Goal: Task Accomplishment & Management: Use online tool/utility

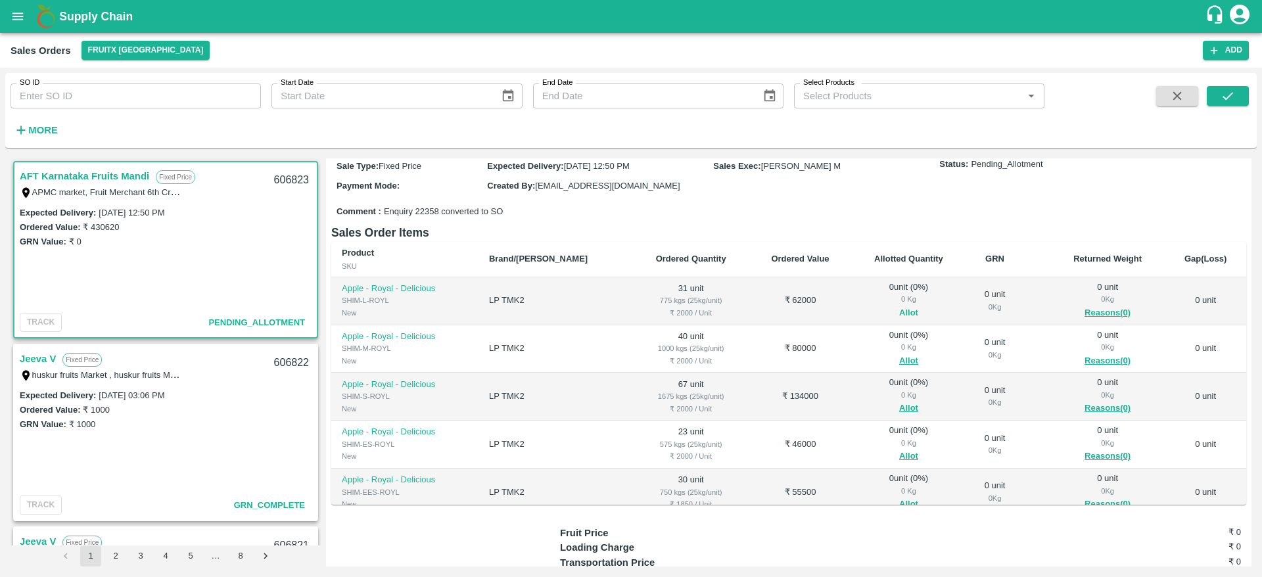
click at [899, 313] on button "Allot" at bounding box center [908, 313] width 19 height 15
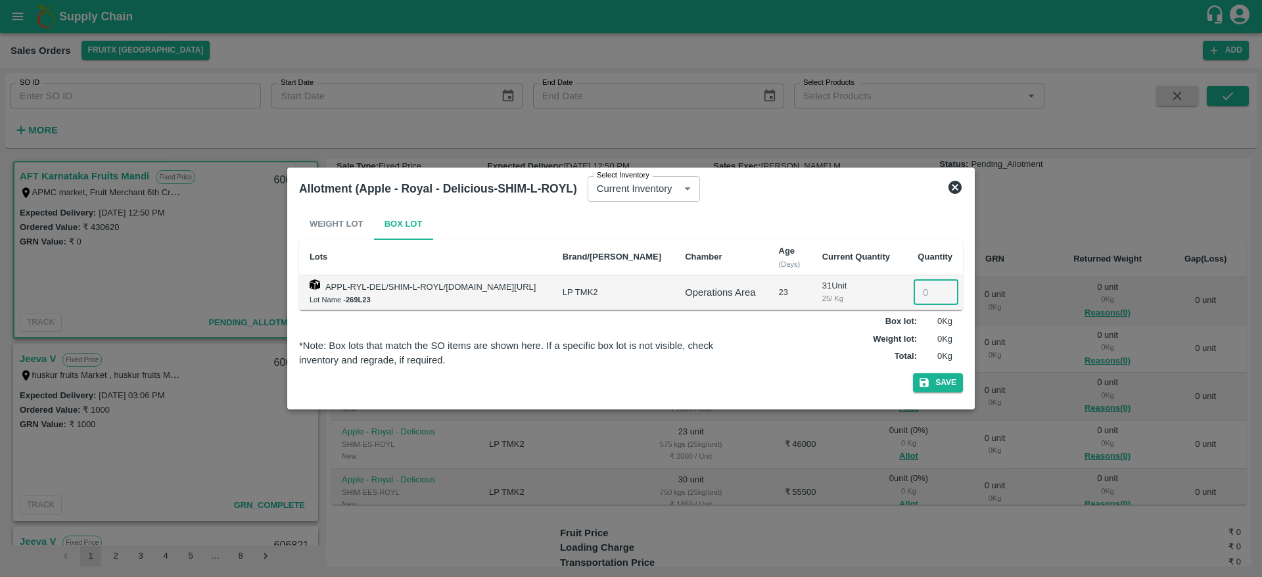
click at [929, 285] on input "number" at bounding box center [935, 292] width 45 height 25
type input "31"
click at [913, 373] on button "Save" at bounding box center [938, 382] width 50 height 19
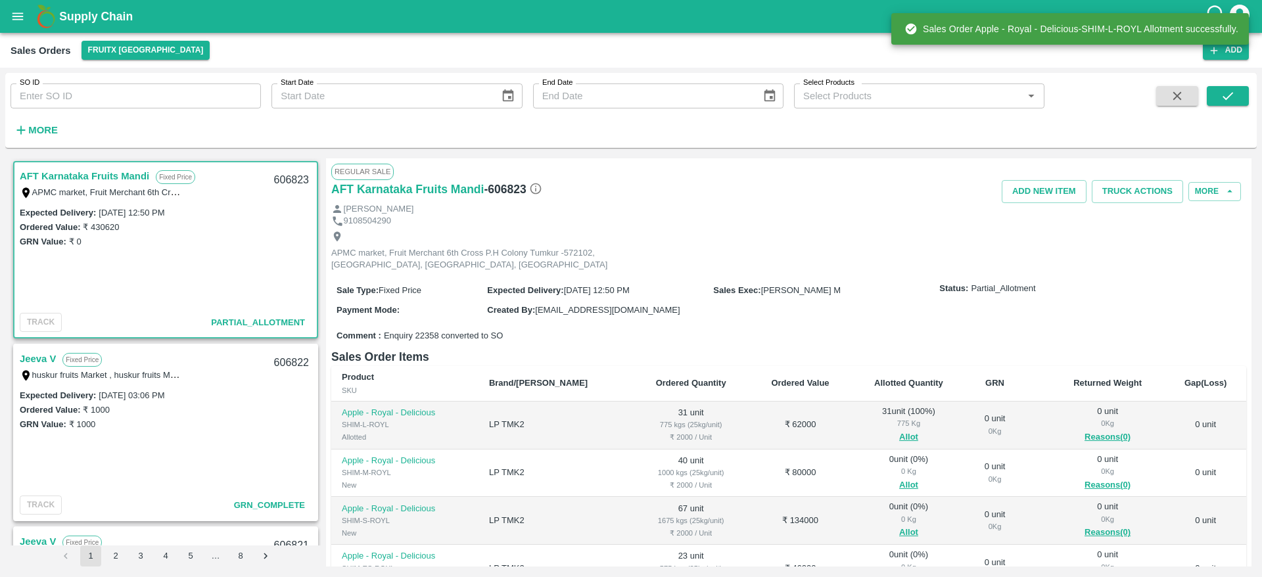
scroll to position [213, 0]
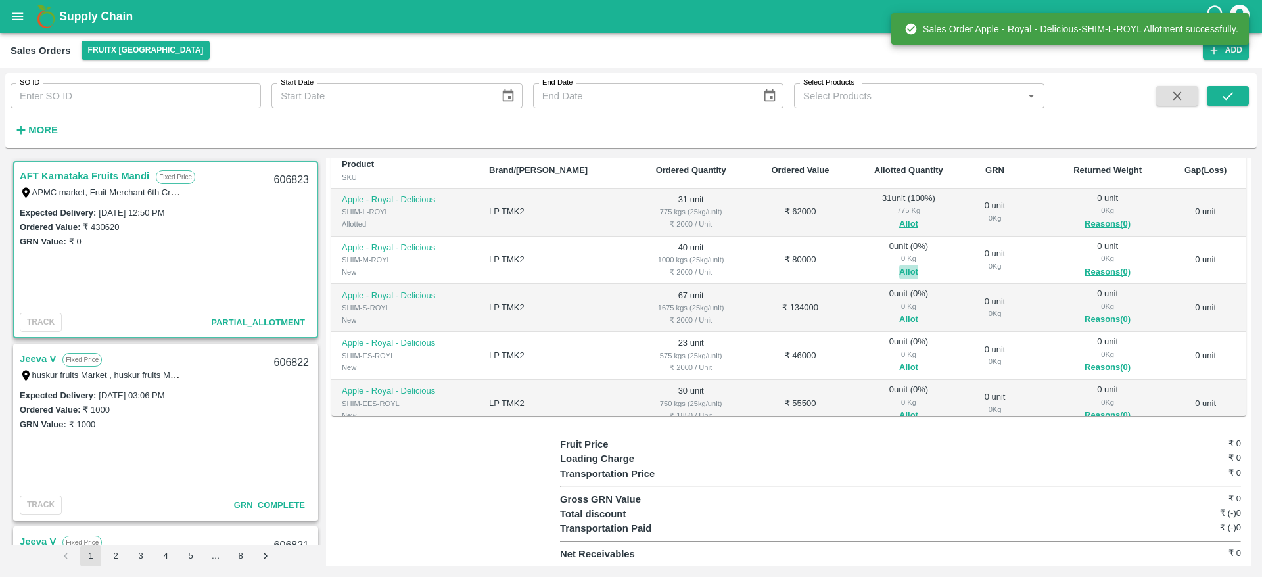
click at [899, 270] on button "Allot" at bounding box center [908, 272] width 19 height 15
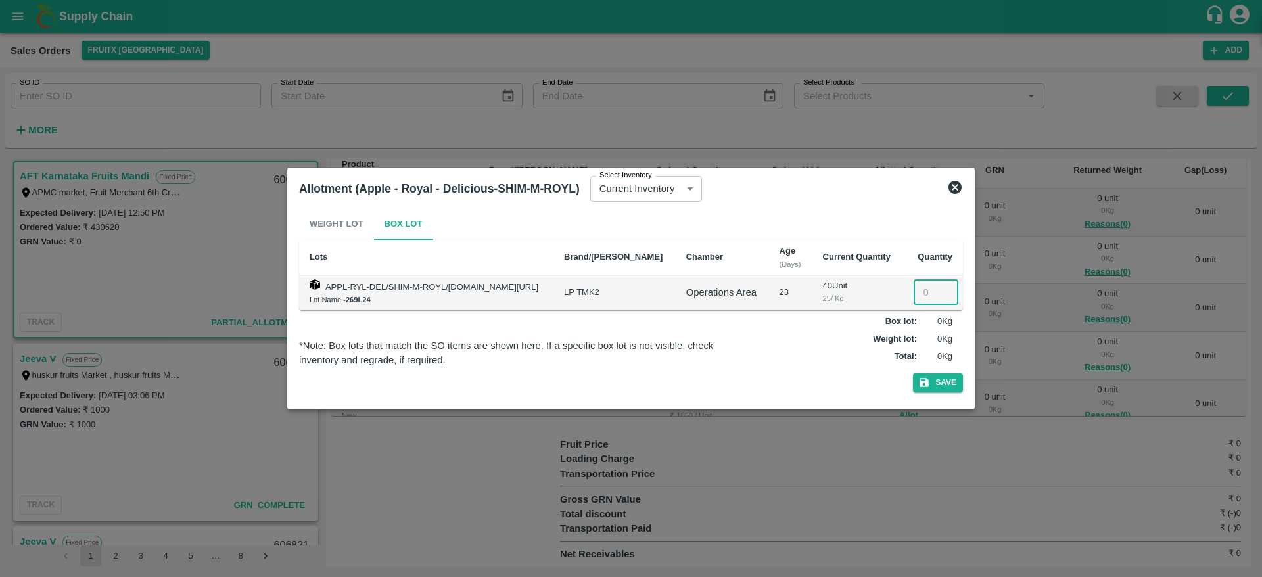
click at [925, 290] on input "number" at bounding box center [935, 292] width 45 height 25
type input "40"
click at [913, 373] on button "Save" at bounding box center [938, 382] width 50 height 19
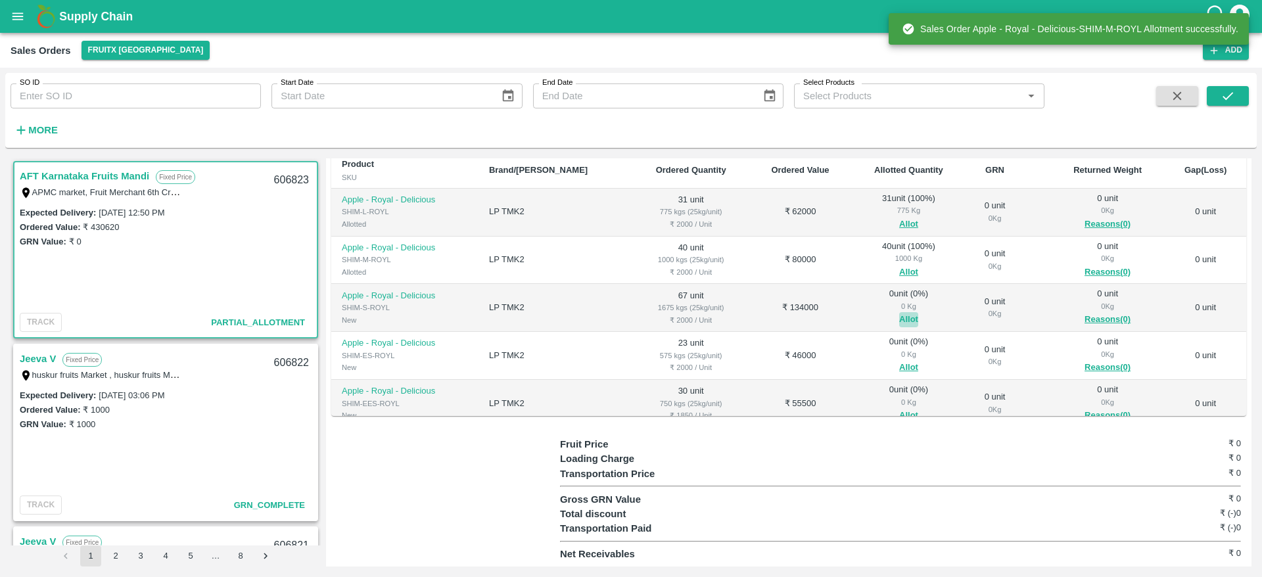
click at [899, 320] on button "Allot" at bounding box center [908, 319] width 19 height 15
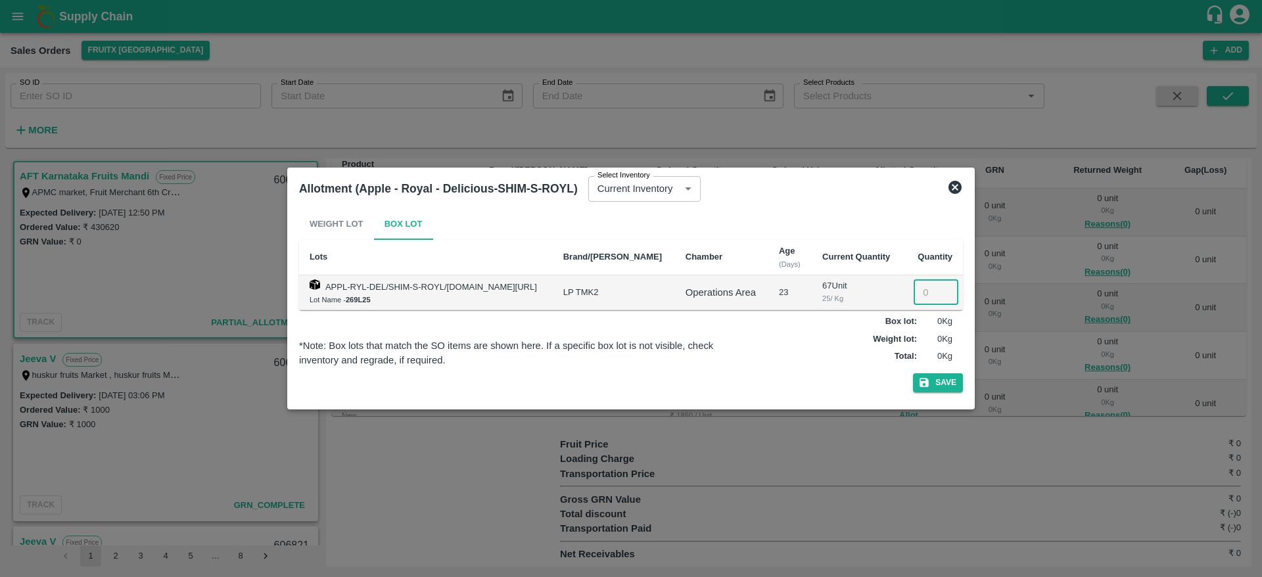
click at [923, 298] on input "number" at bounding box center [935, 292] width 45 height 25
type input "67"
click at [913, 373] on button "Save" at bounding box center [938, 382] width 50 height 19
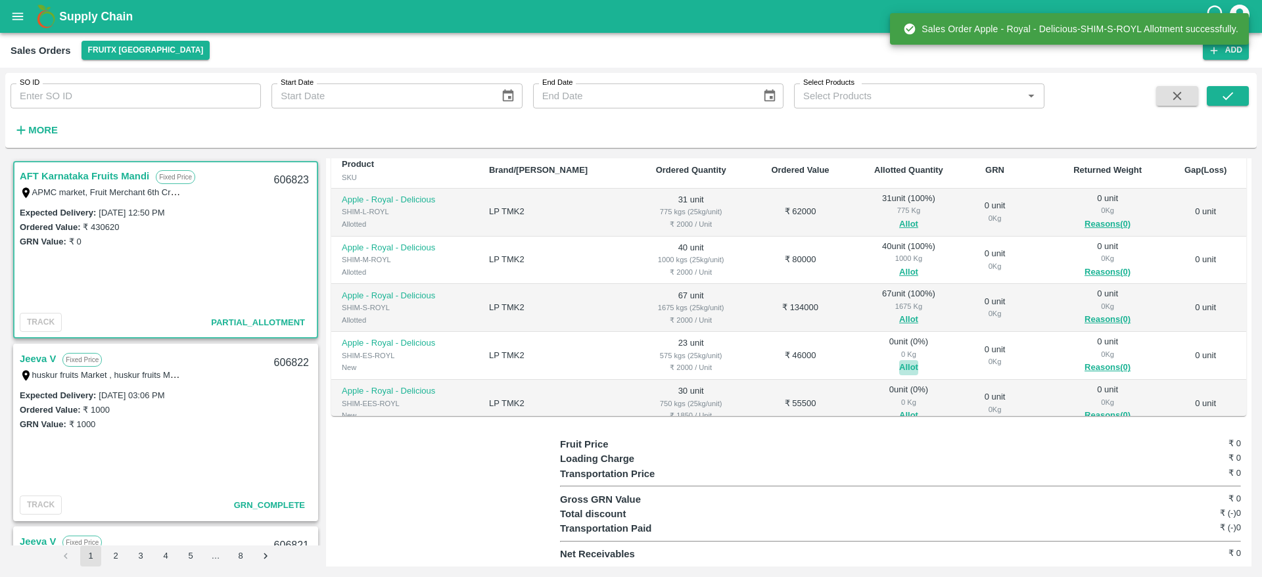
click at [899, 365] on button "Allot" at bounding box center [908, 367] width 19 height 15
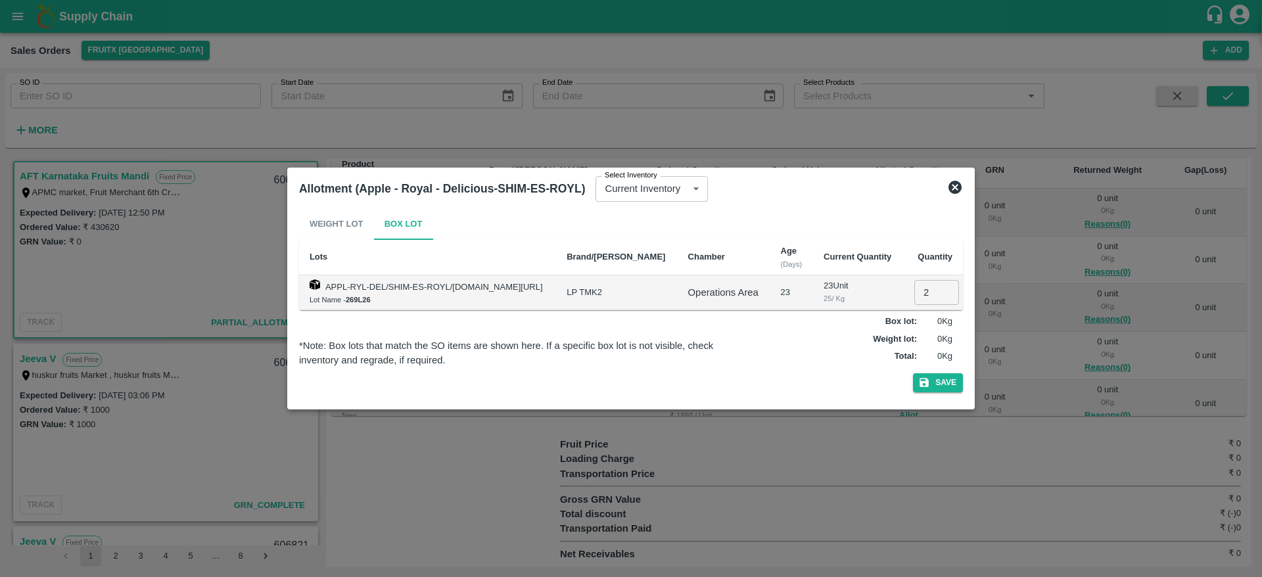
click at [917, 294] on input "2" at bounding box center [936, 292] width 45 height 25
type input "23"
click at [913, 373] on button "Save" at bounding box center [938, 382] width 50 height 19
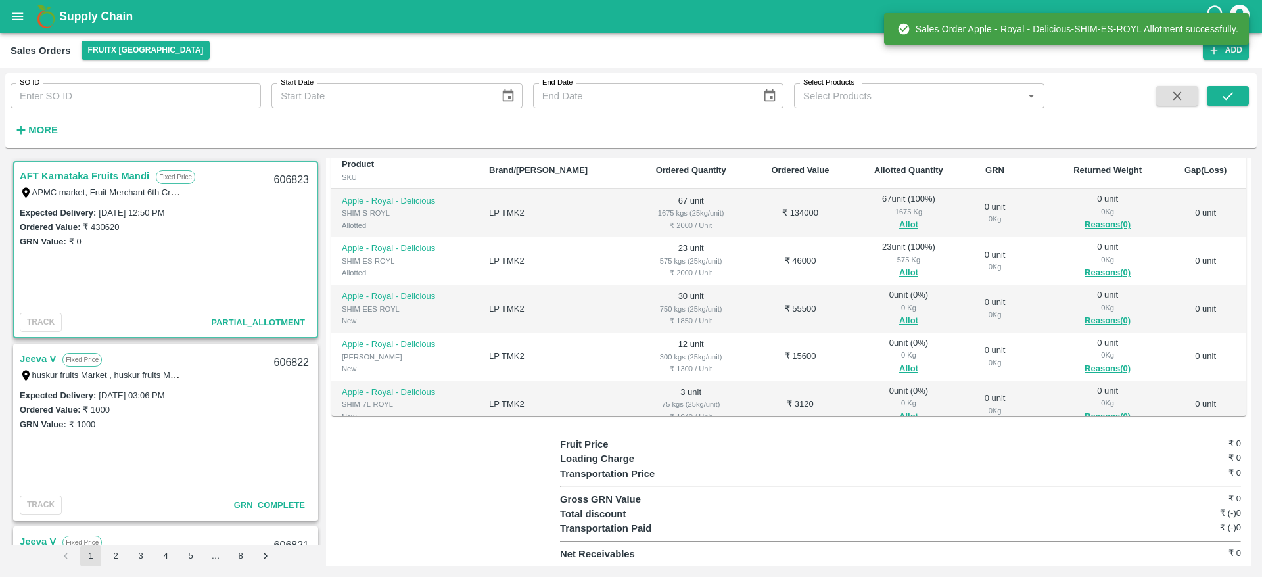
scroll to position [97, 0]
click at [899, 320] on button "Allot" at bounding box center [908, 318] width 19 height 15
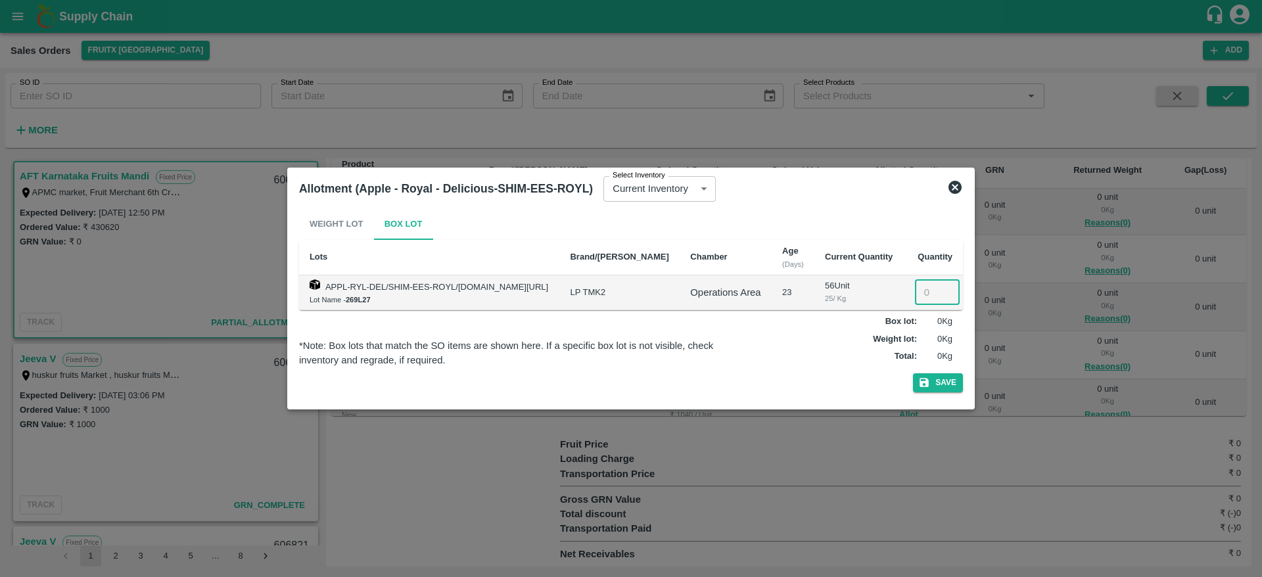
click at [917, 298] on input "number" at bounding box center [937, 292] width 45 height 25
type input "30"
click at [913, 373] on button "Save" at bounding box center [938, 382] width 50 height 19
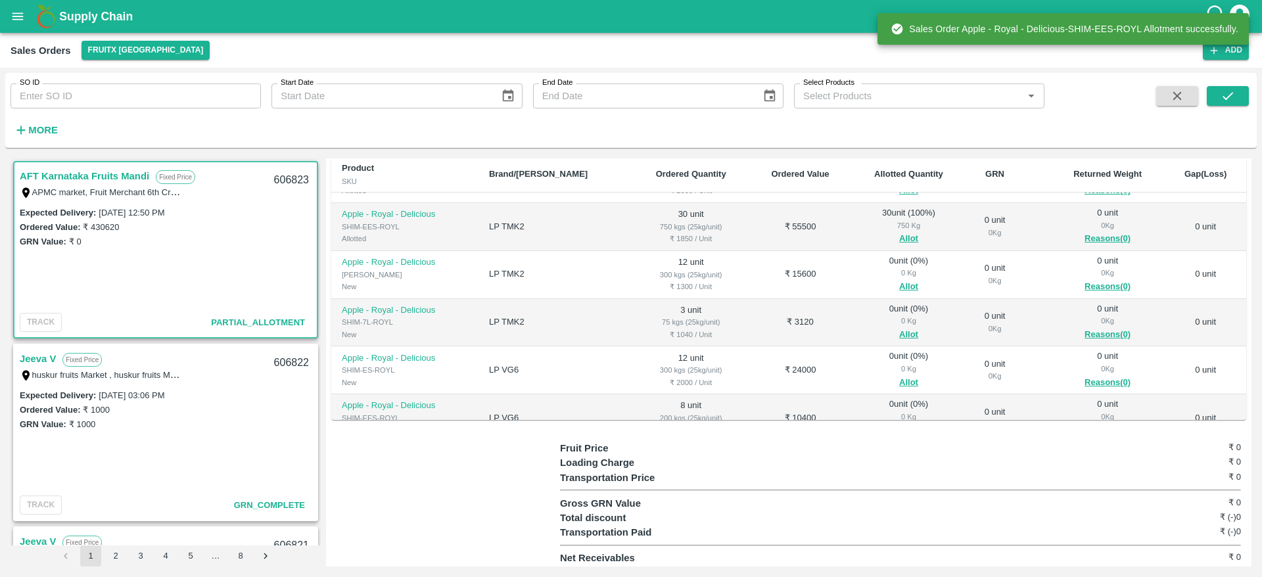
scroll to position [183, 0]
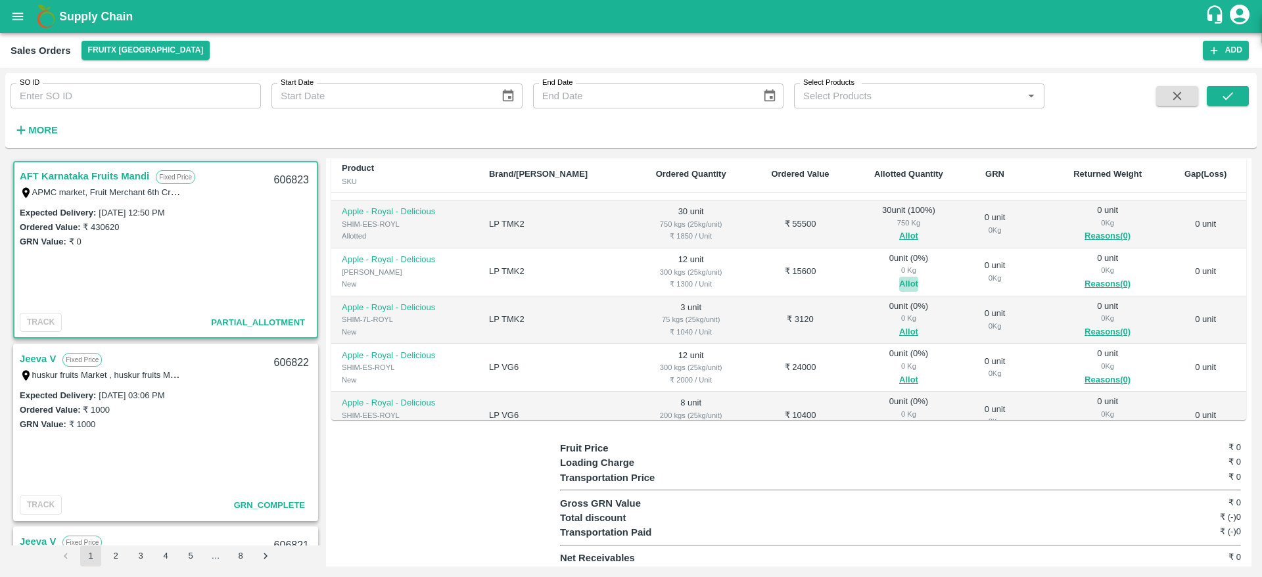
click at [899, 289] on button "Allot" at bounding box center [908, 284] width 19 height 15
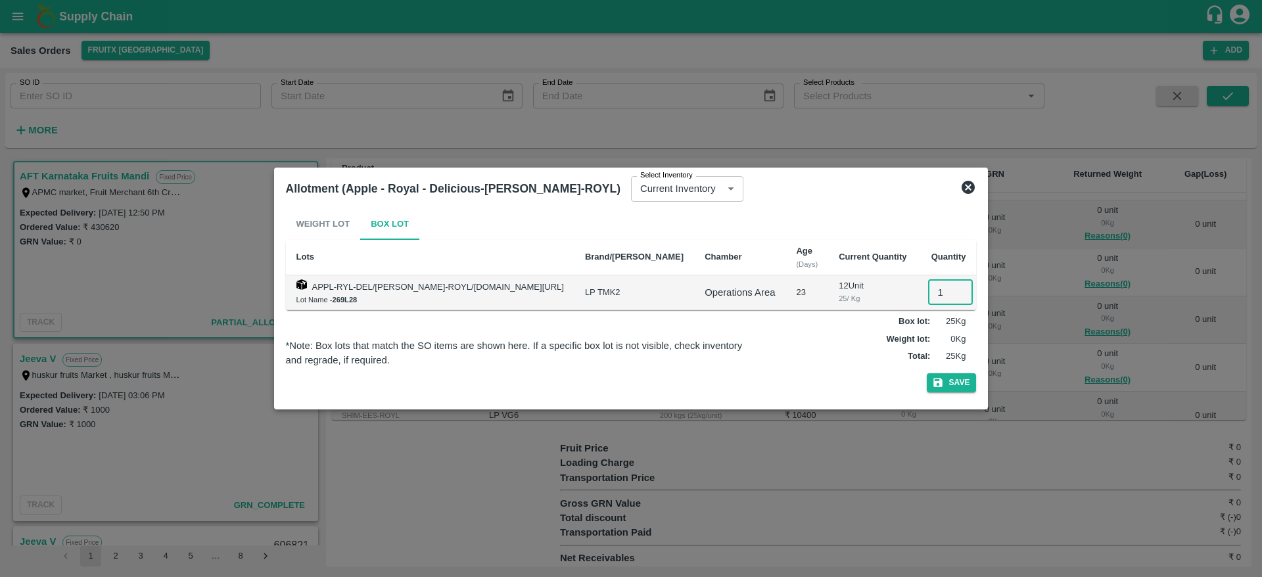
click at [932, 294] on input "1" at bounding box center [950, 292] width 45 height 25
type input "12"
click at [927, 373] on button "Save" at bounding box center [952, 382] width 50 height 19
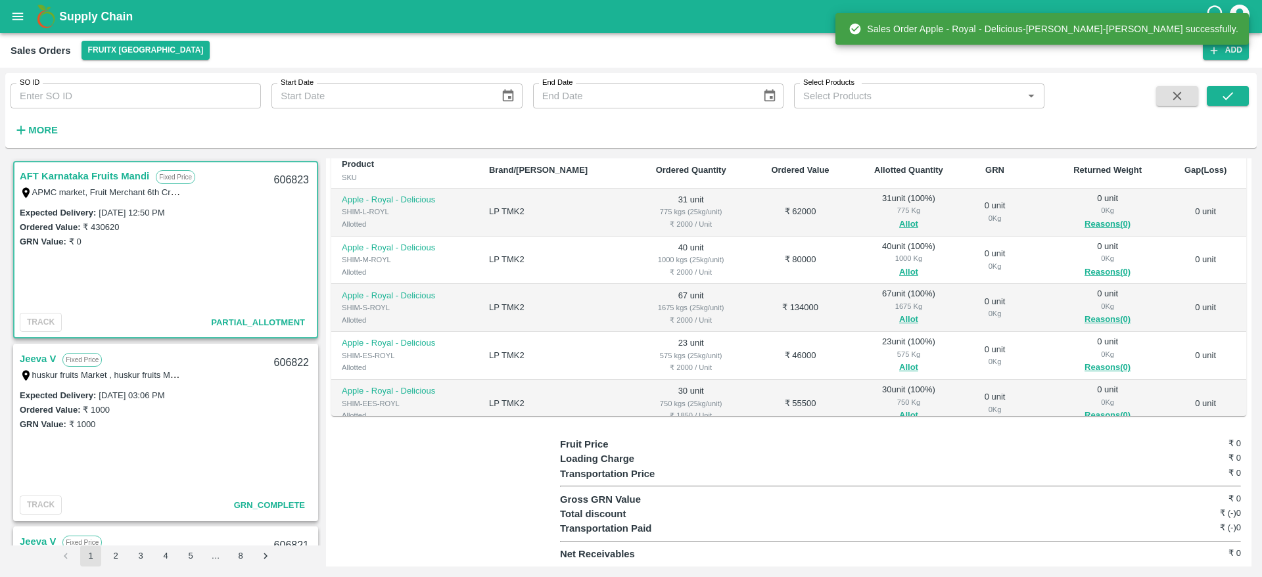
scroll to position [226, 0]
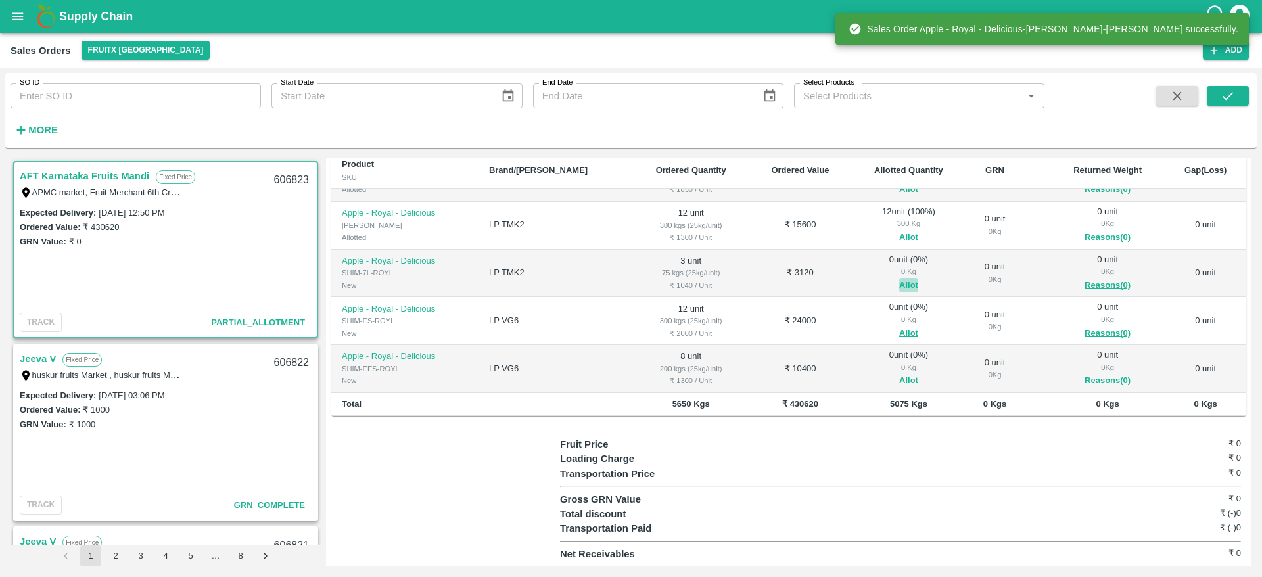
click at [899, 284] on button "Allot" at bounding box center [908, 285] width 19 height 15
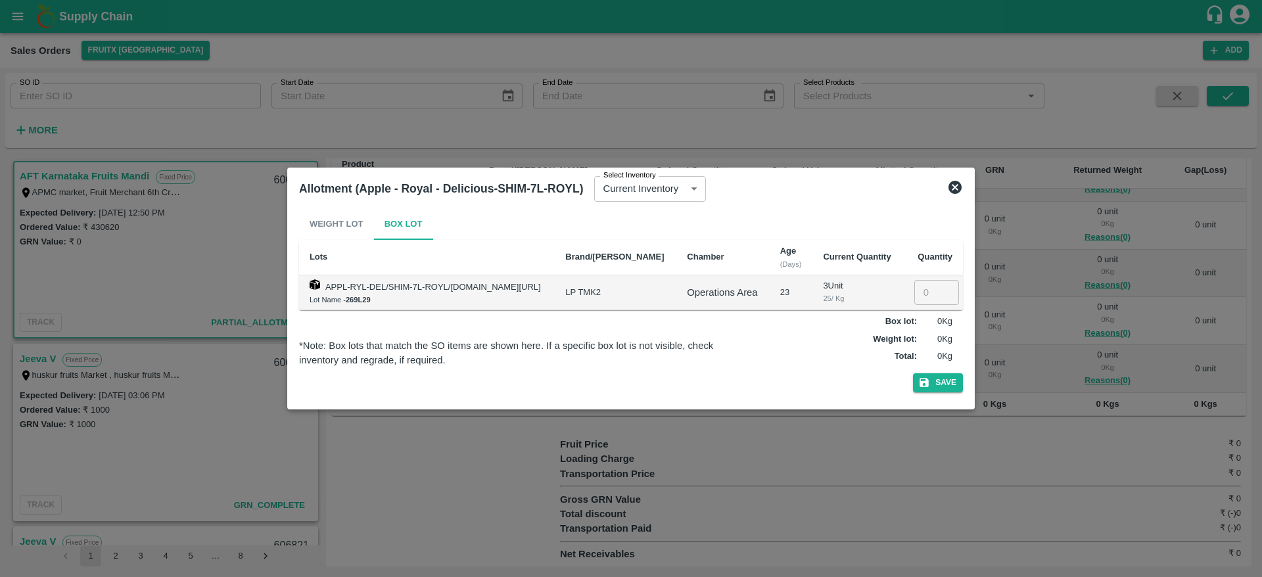
click at [939, 298] on input "number" at bounding box center [936, 292] width 45 height 25
type input "3"
click at [913, 373] on button "Save" at bounding box center [938, 382] width 50 height 19
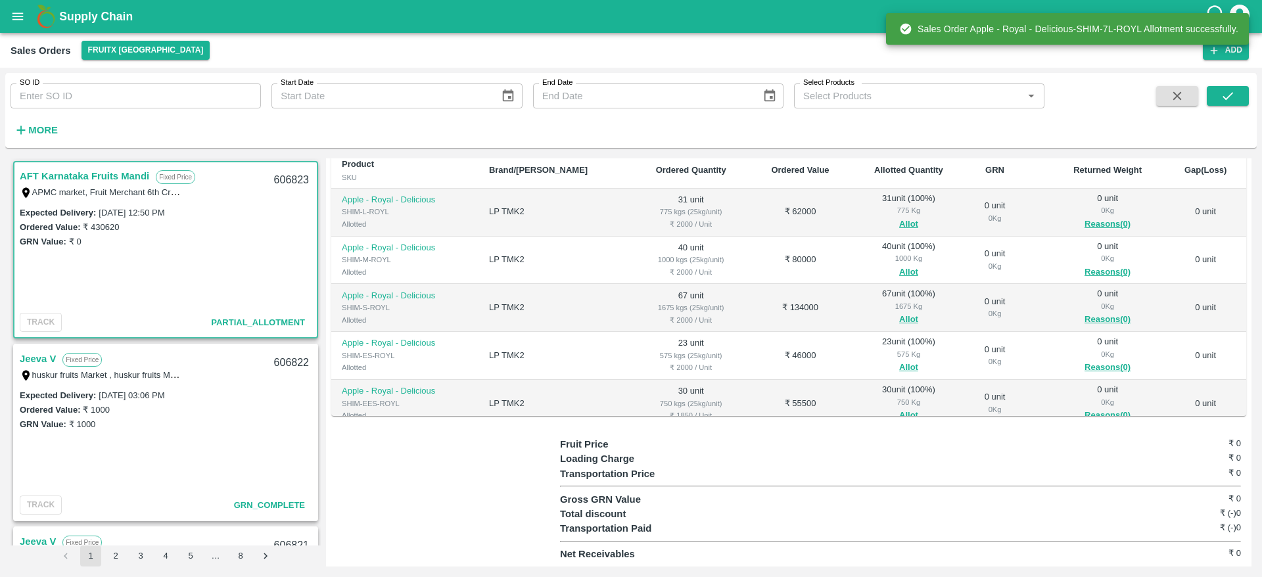
scroll to position [220, 0]
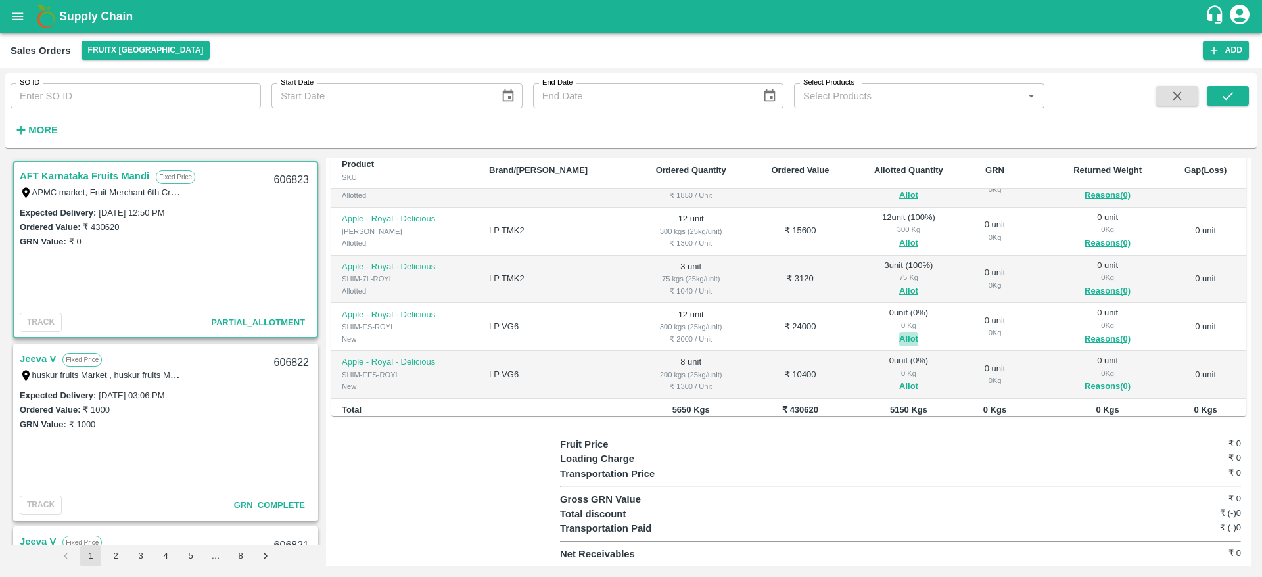
click at [899, 340] on button "Allot" at bounding box center [908, 339] width 19 height 15
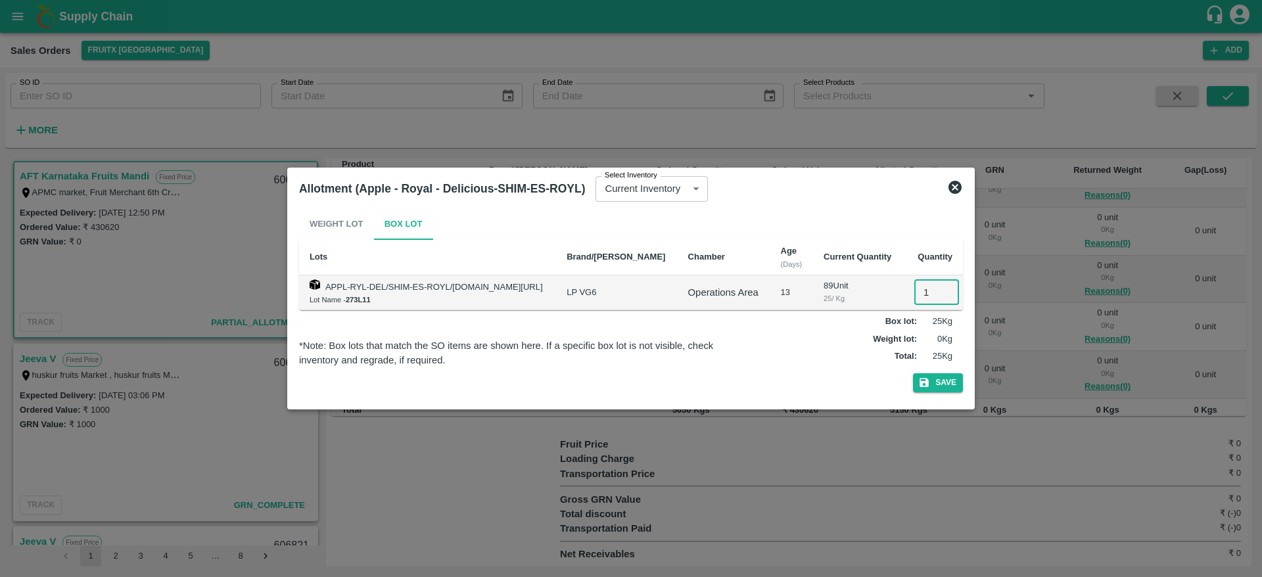
click at [920, 298] on input "1" at bounding box center [936, 292] width 45 height 25
type input "12"
click at [913, 373] on button "Save" at bounding box center [938, 382] width 50 height 19
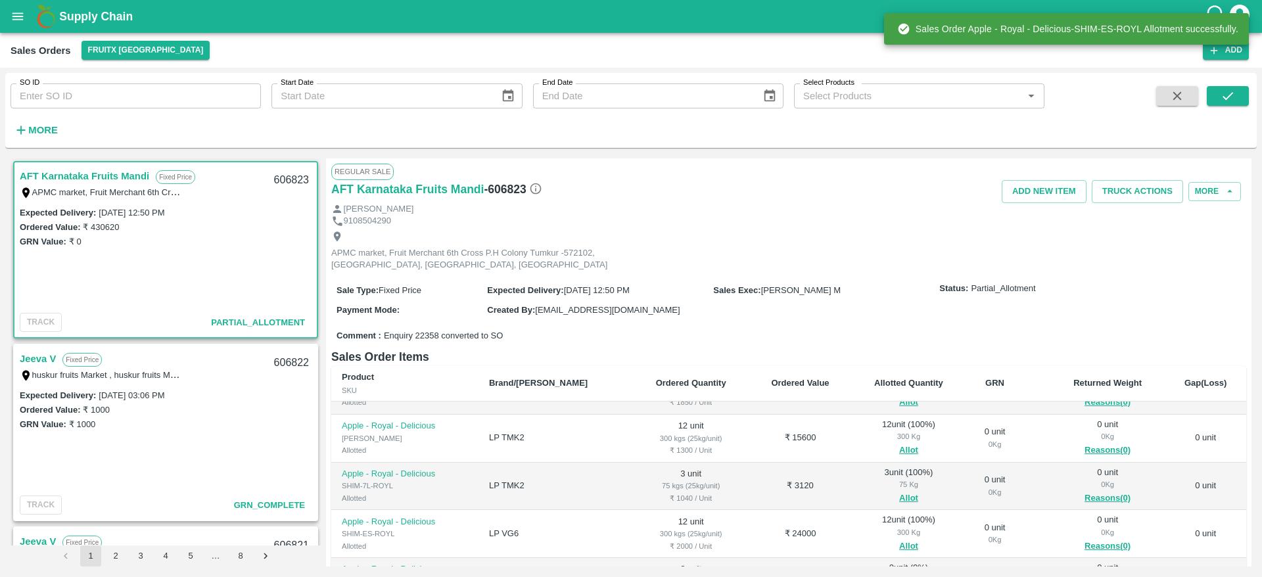
scroll to position [213, 0]
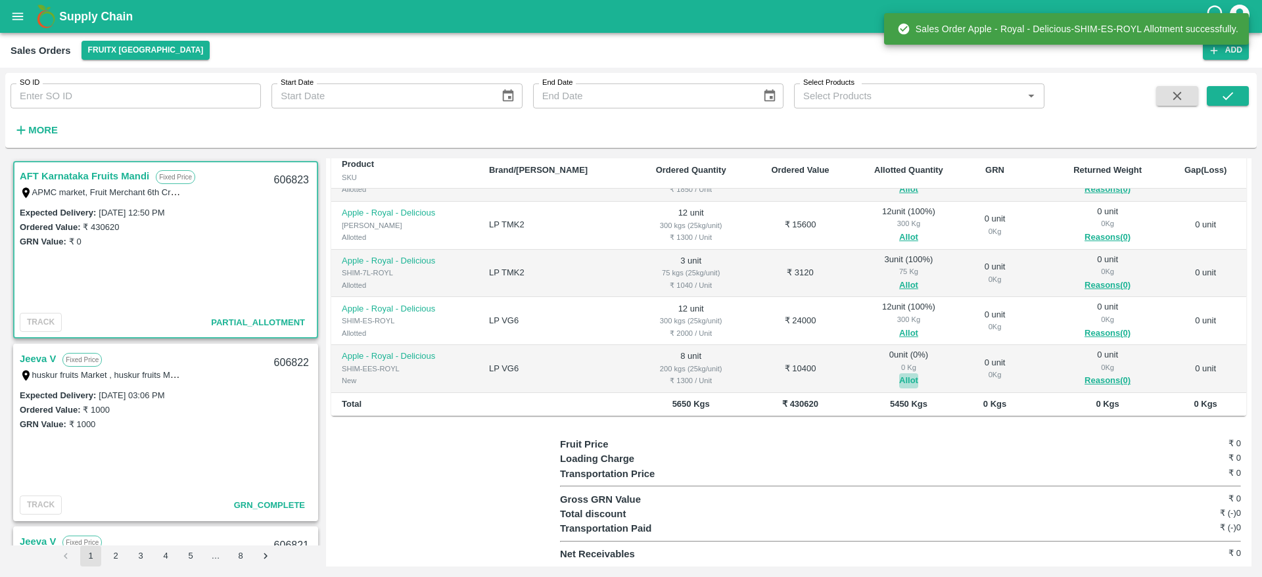
click at [899, 379] on button "Allot" at bounding box center [908, 380] width 19 height 15
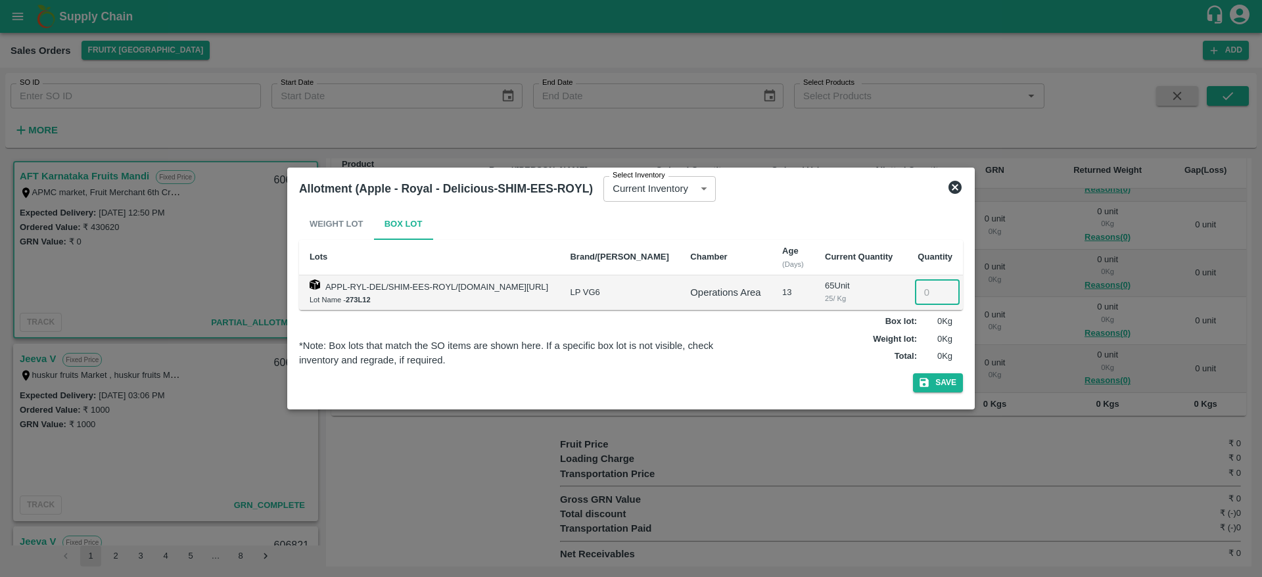
click at [928, 296] on input "number" at bounding box center [937, 292] width 45 height 25
type input "8"
click at [913, 373] on button "Save" at bounding box center [938, 382] width 50 height 19
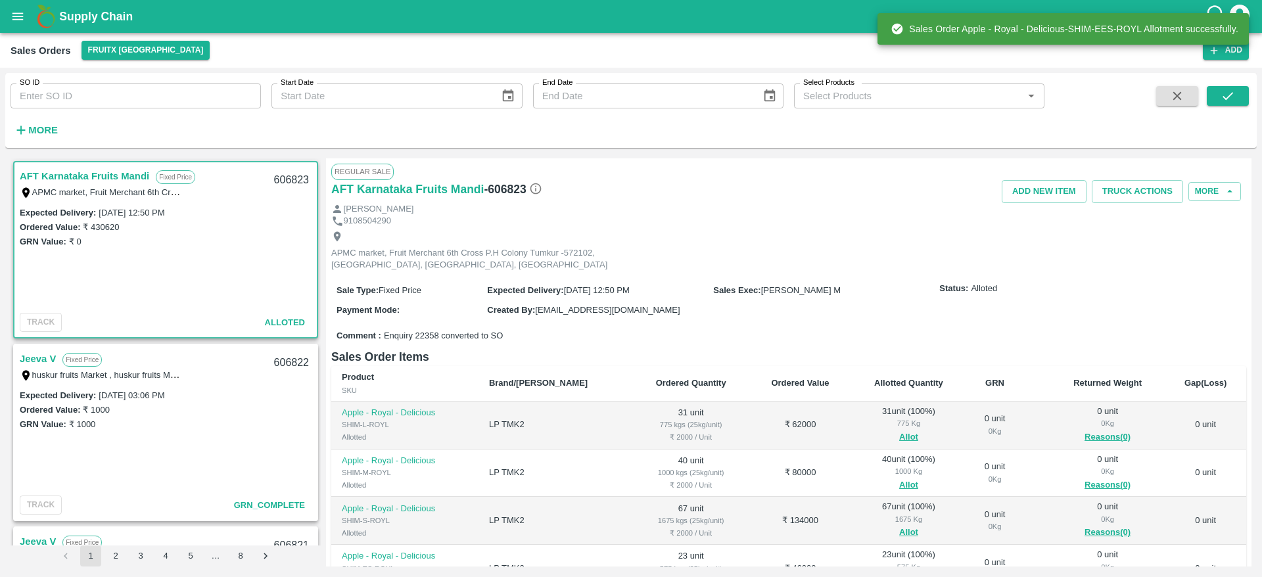
click at [294, 177] on div "606823" at bounding box center [291, 180] width 51 height 31
copy div "606823"
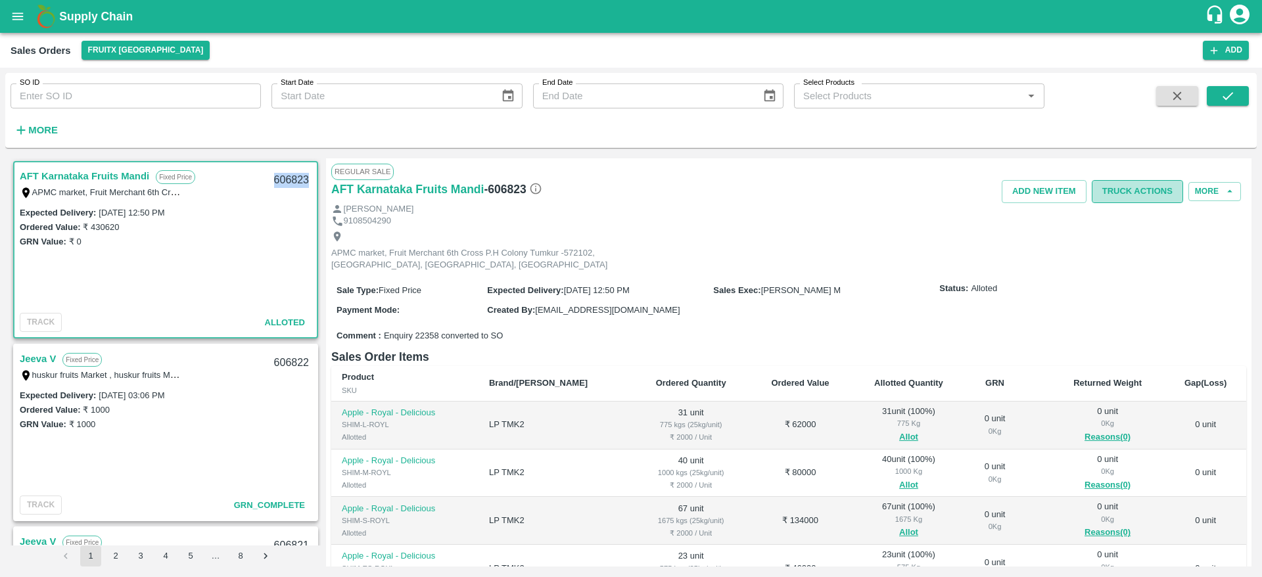
click at [1133, 199] on button "Truck Actions" at bounding box center [1137, 191] width 91 height 23
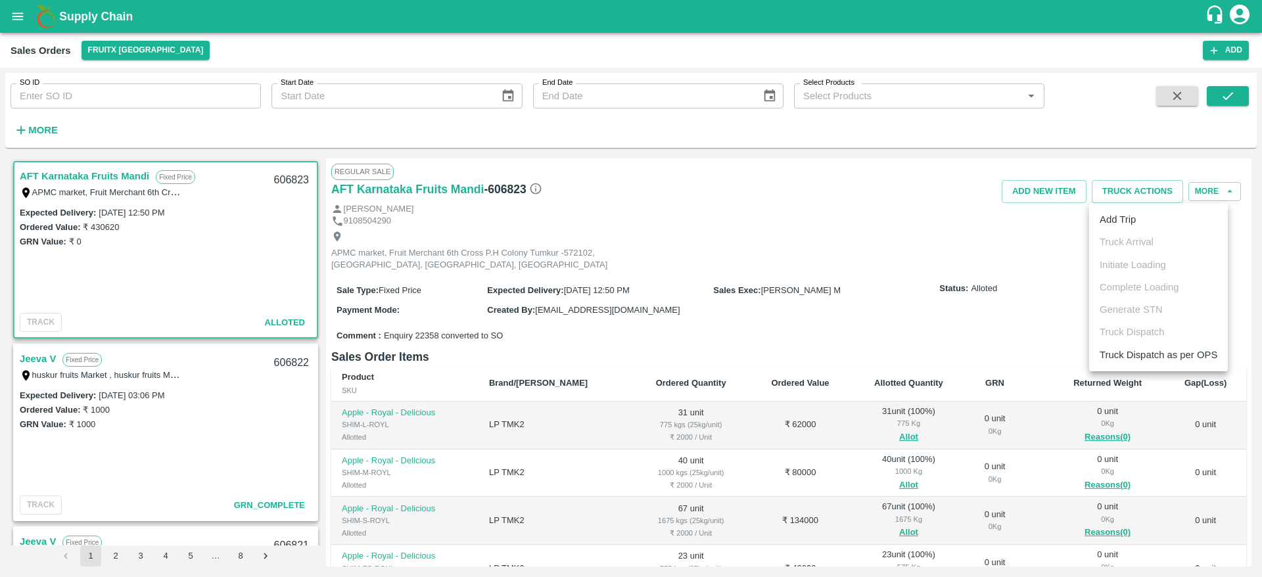
click at [894, 341] on div at bounding box center [631, 288] width 1262 height 577
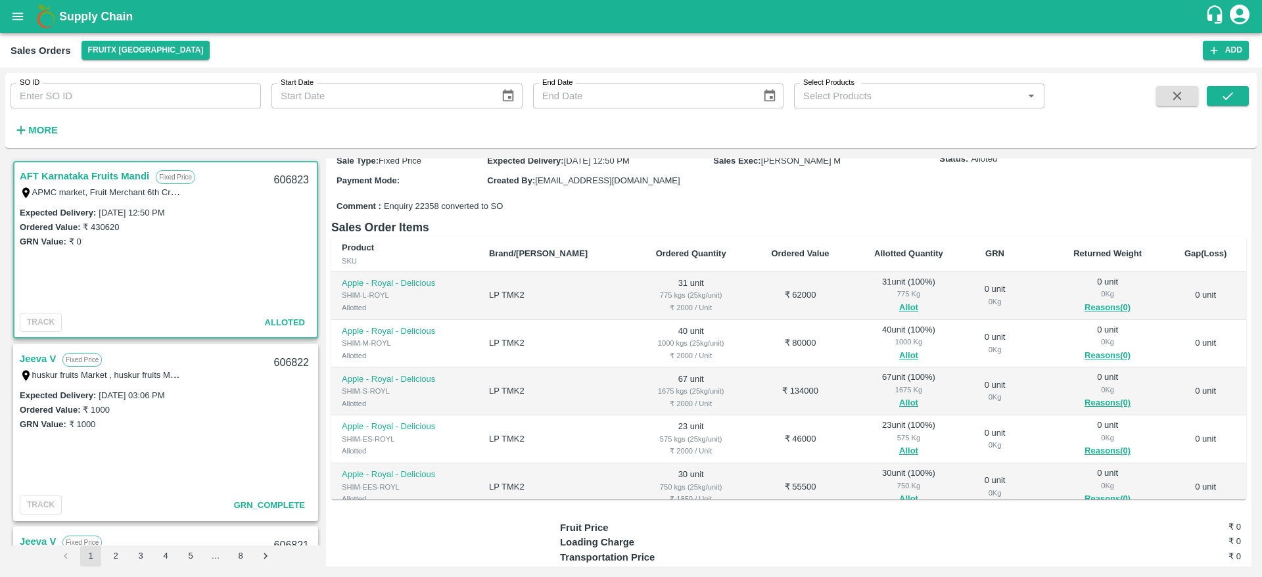
scroll to position [0, 0]
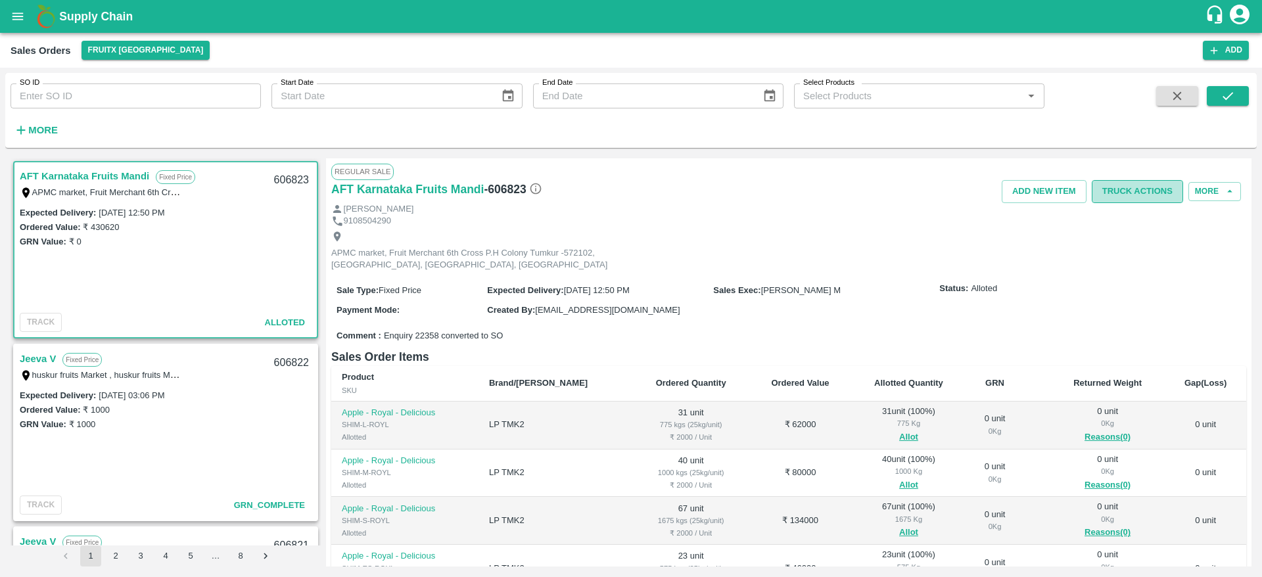
click at [1143, 193] on button "Truck Actions" at bounding box center [1137, 191] width 91 height 23
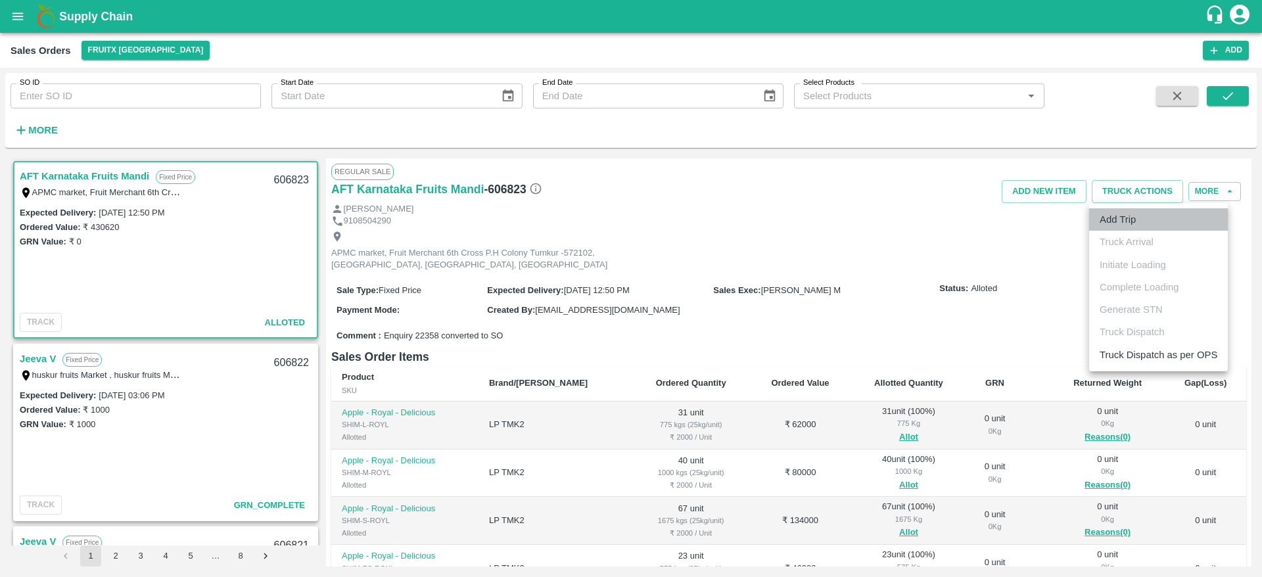
click at [1124, 219] on li "Add Trip" at bounding box center [1158, 219] width 139 height 22
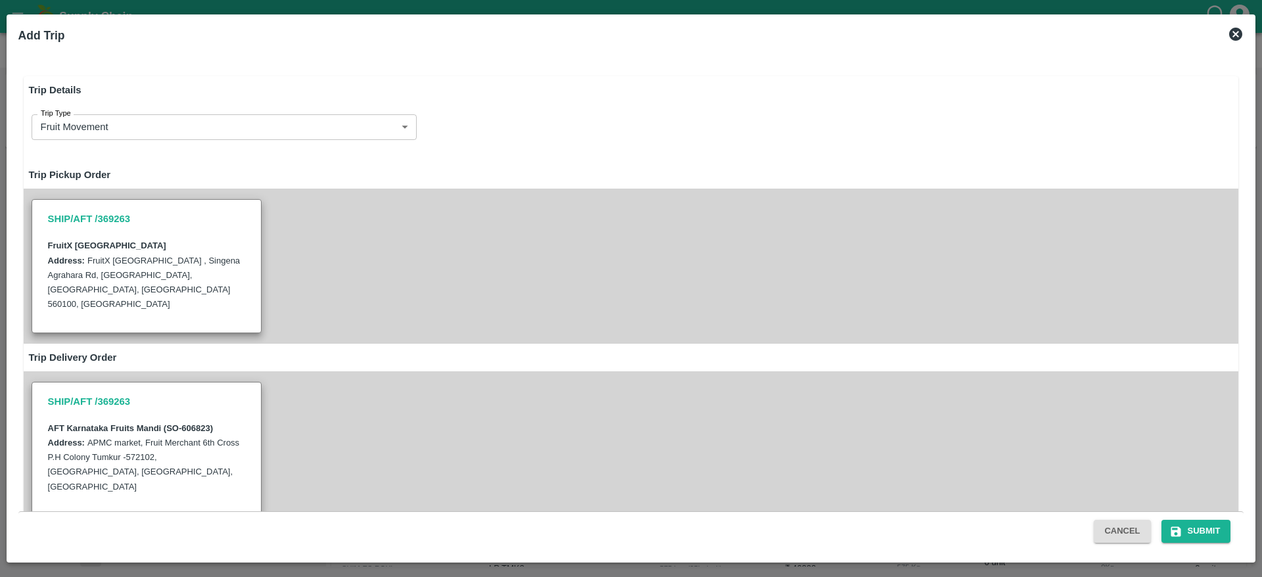
radio input "true"
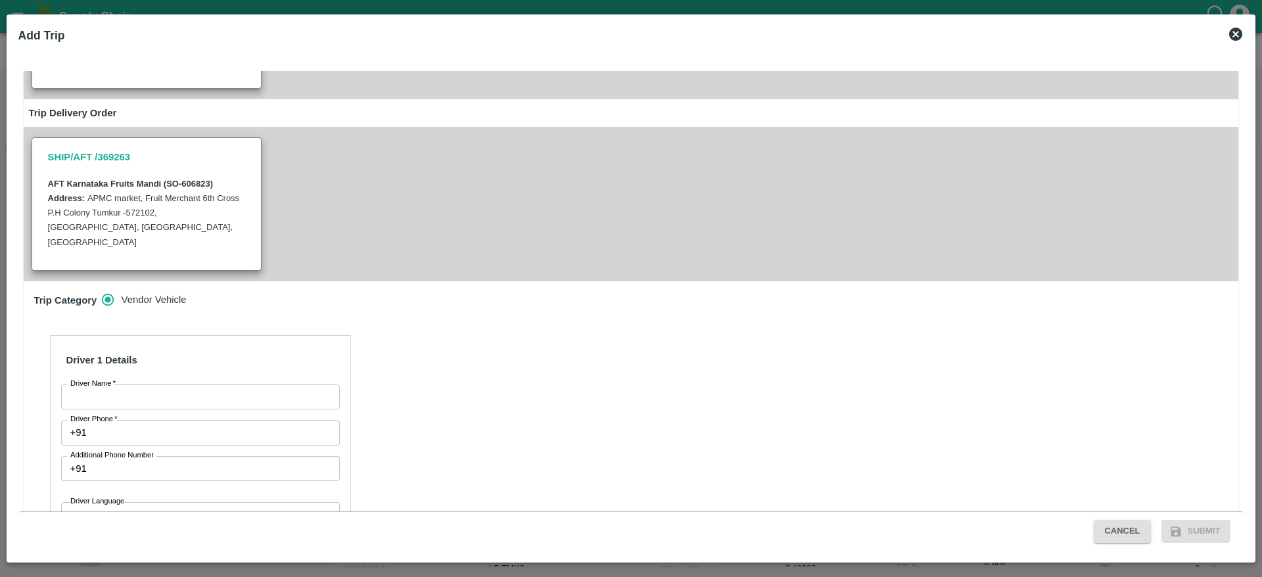
scroll to position [256, 0]
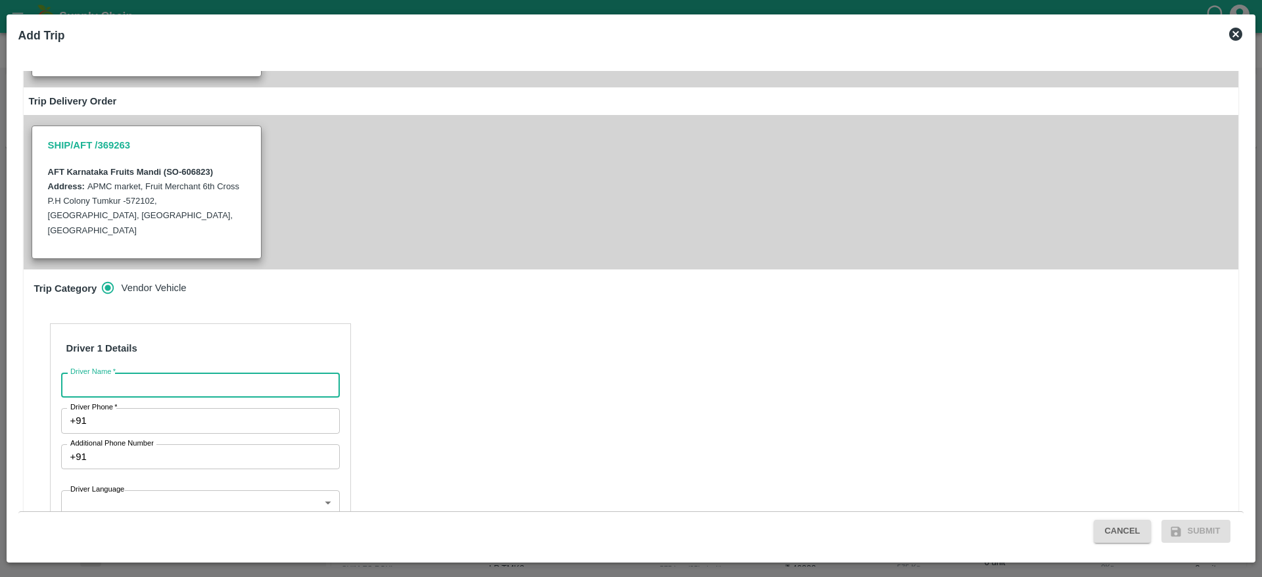
click at [199, 373] on input "Driver Name   *" at bounding box center [200, 385] width 279 height 25
type input "AFT"
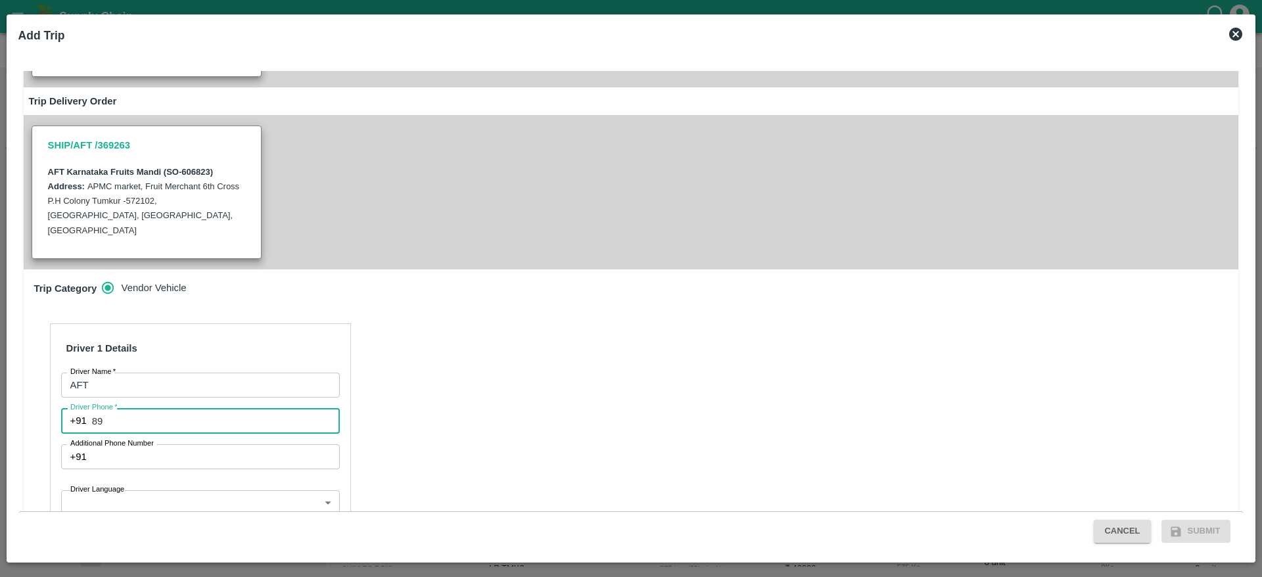
type input "8971481252"
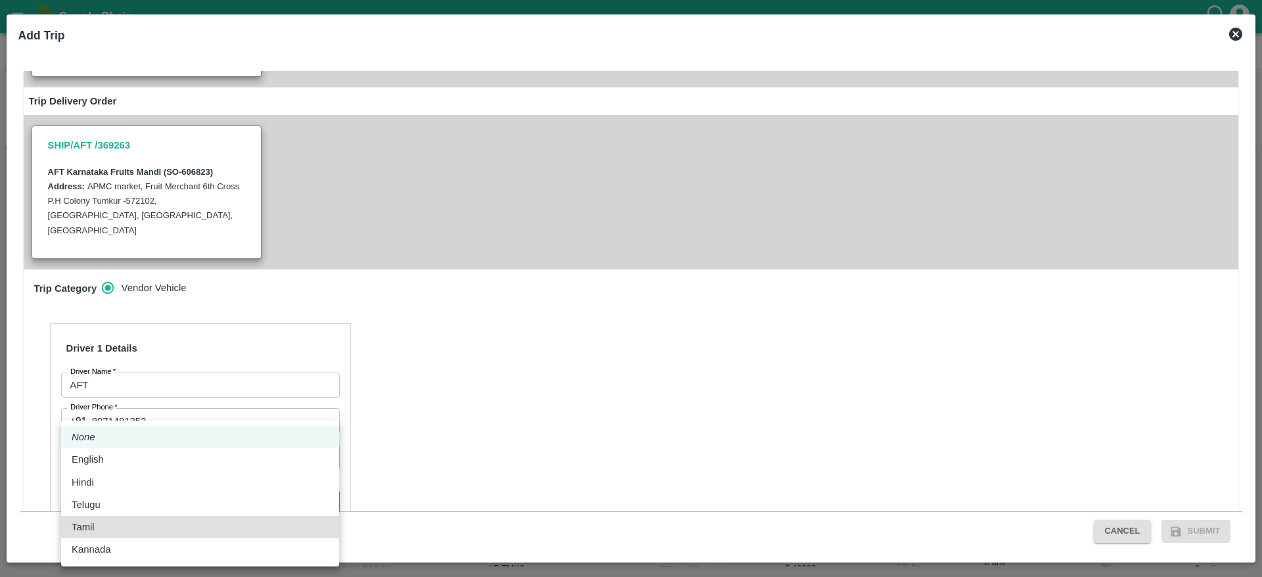
type input "ta"
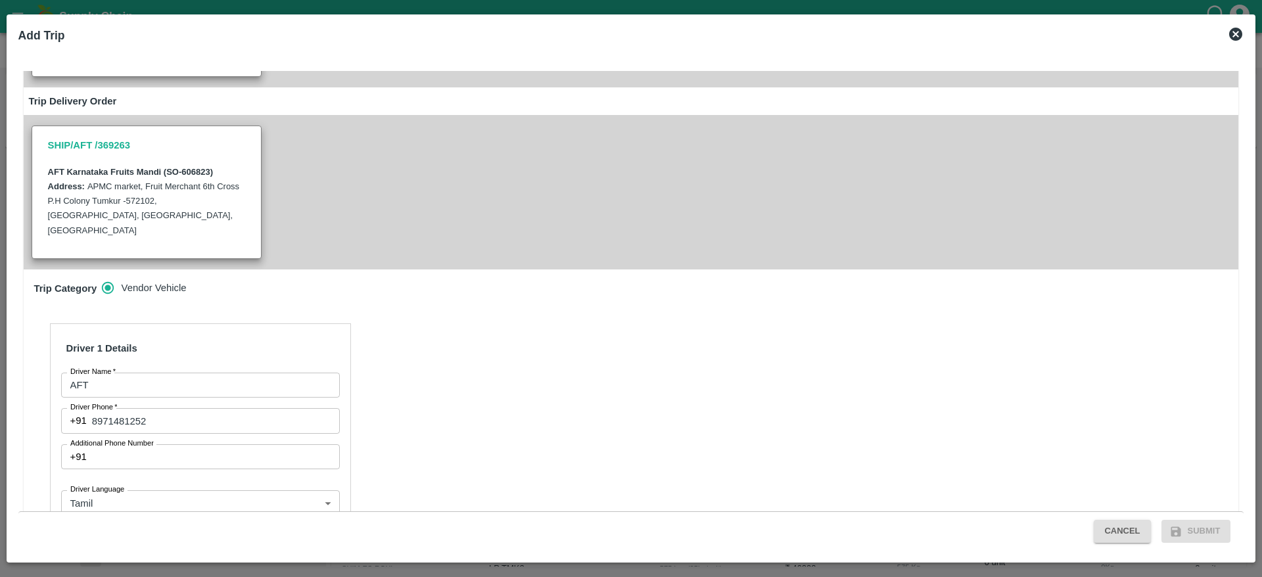
scroll to position [408, 0]
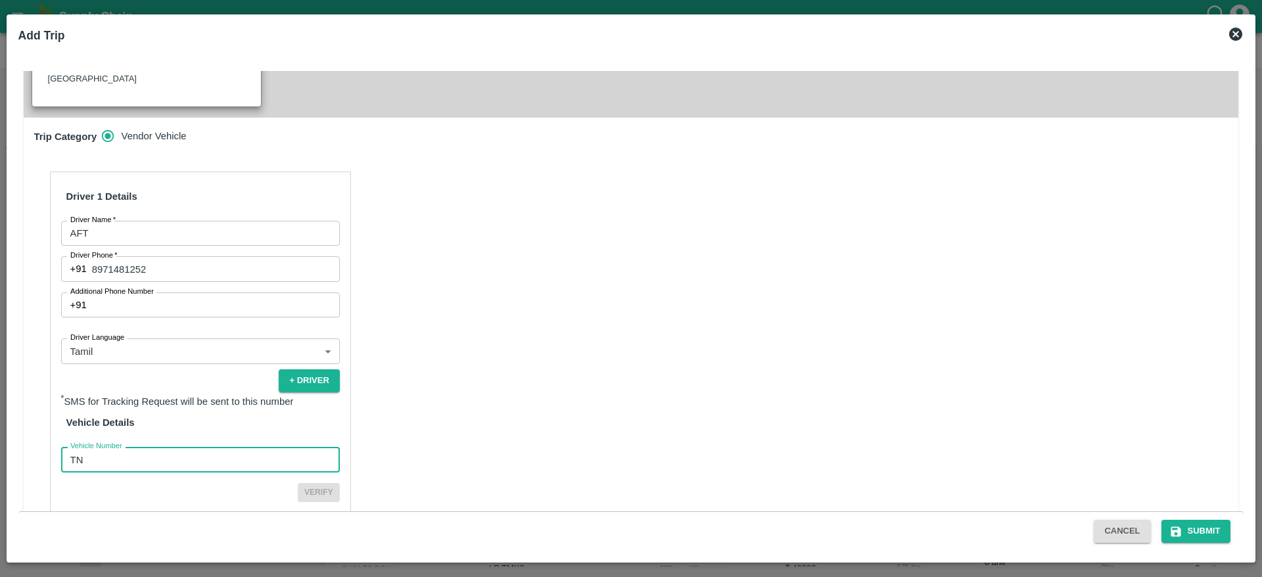
type input "TN88AZ3720"
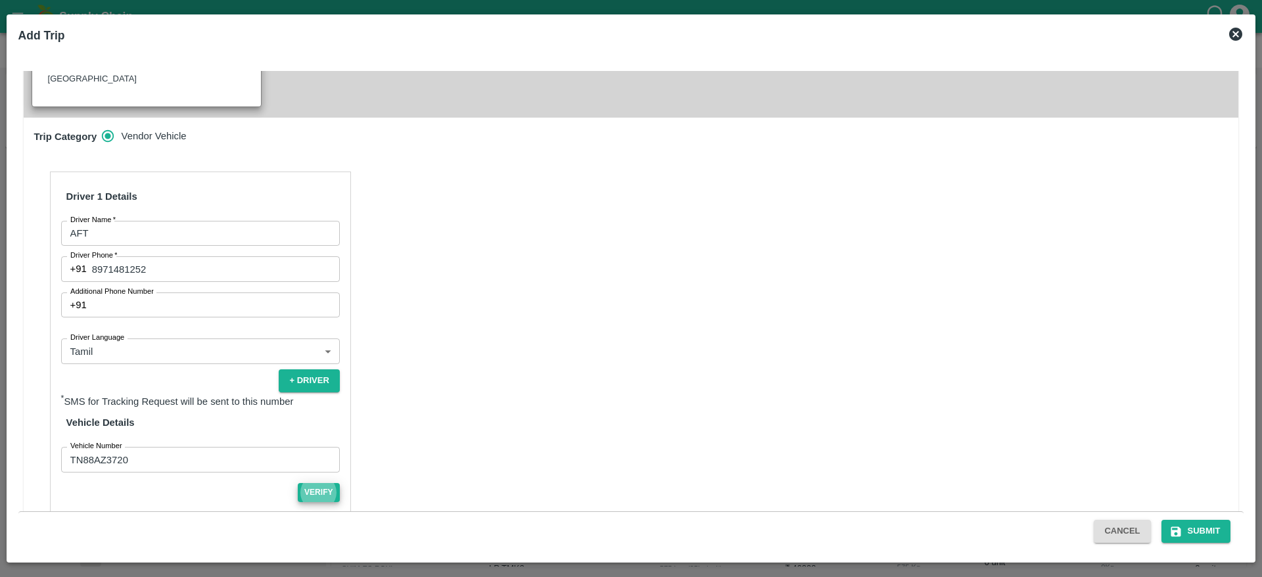
click at [298, 483] on button "Verify" at bounding box center [319, 492] width 42 height 19
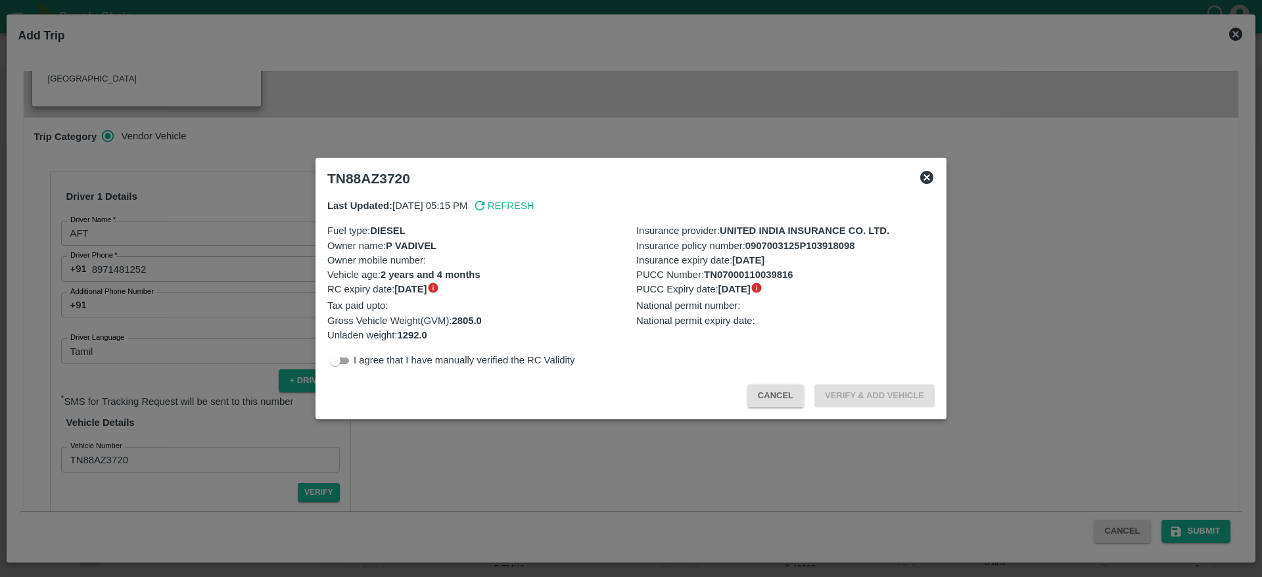
click at [338, 352] on div "Last Updated: 13 Jun 2025, 05:15 PM Refresh Fuel type : DIESEL Owner name : P V…" at bounding box center [631, 283] width 618 height 181
click at [340, 356] on input "checkbox" at bounding box center [334, 361] width 47 height 16
checkbox input "true"
click at [882, 401] on button "Verify & Add Vehicle" at bounding box center [874, 395] width 120 height 23
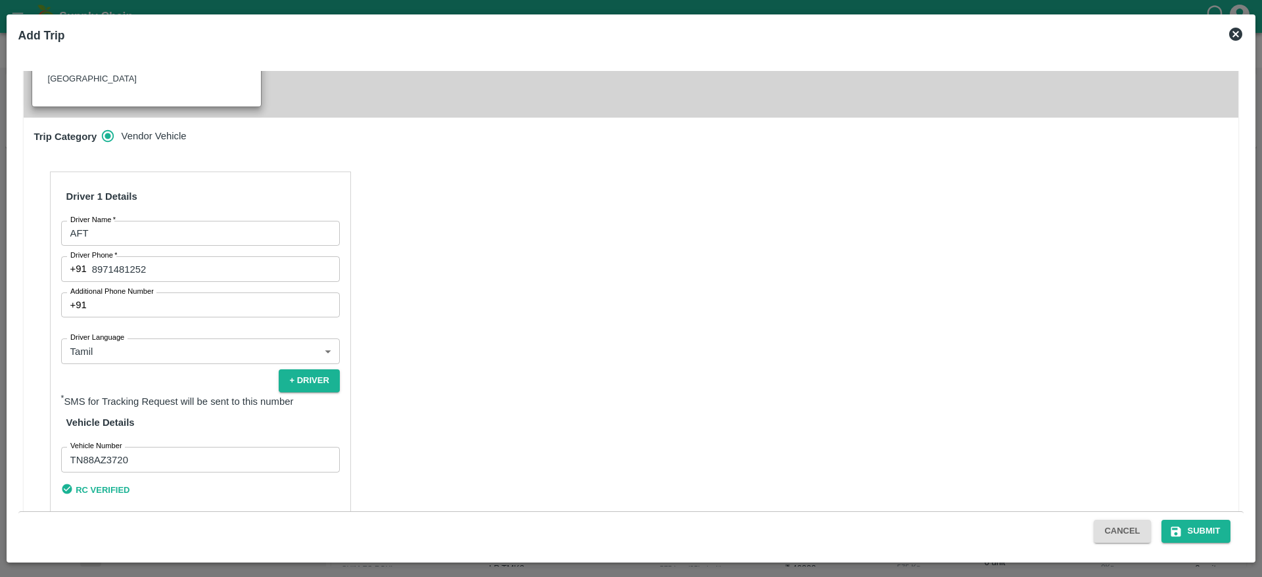
scroll to position [404, 0]
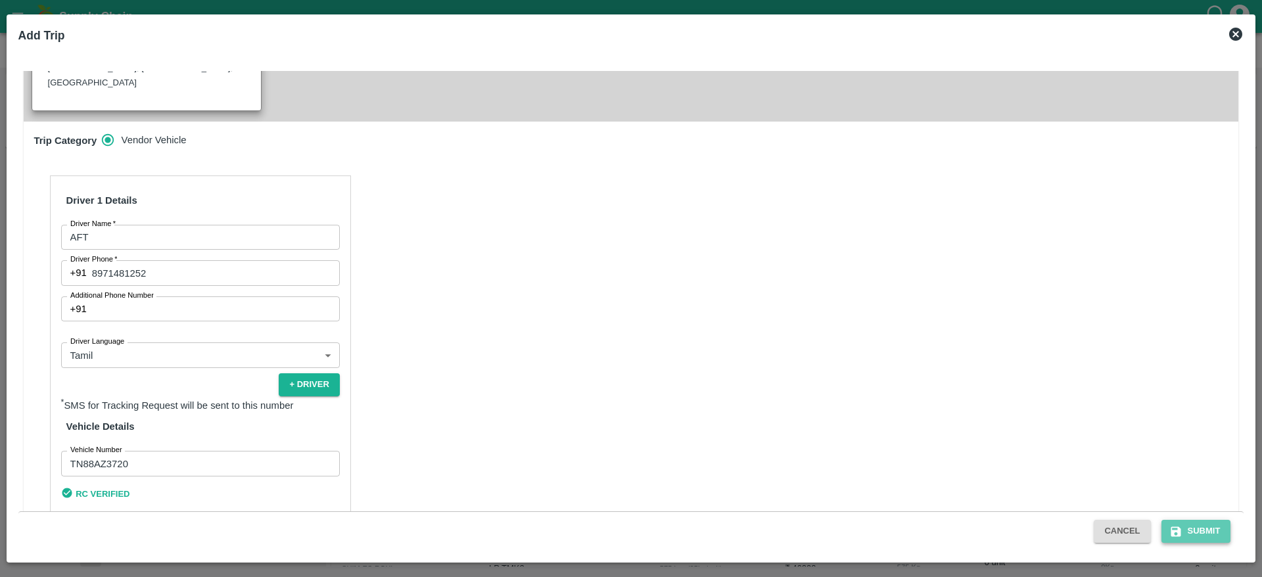
click at [1211, 522] on button "Submit" at bounding box center [1196, 531] width 70 height 23
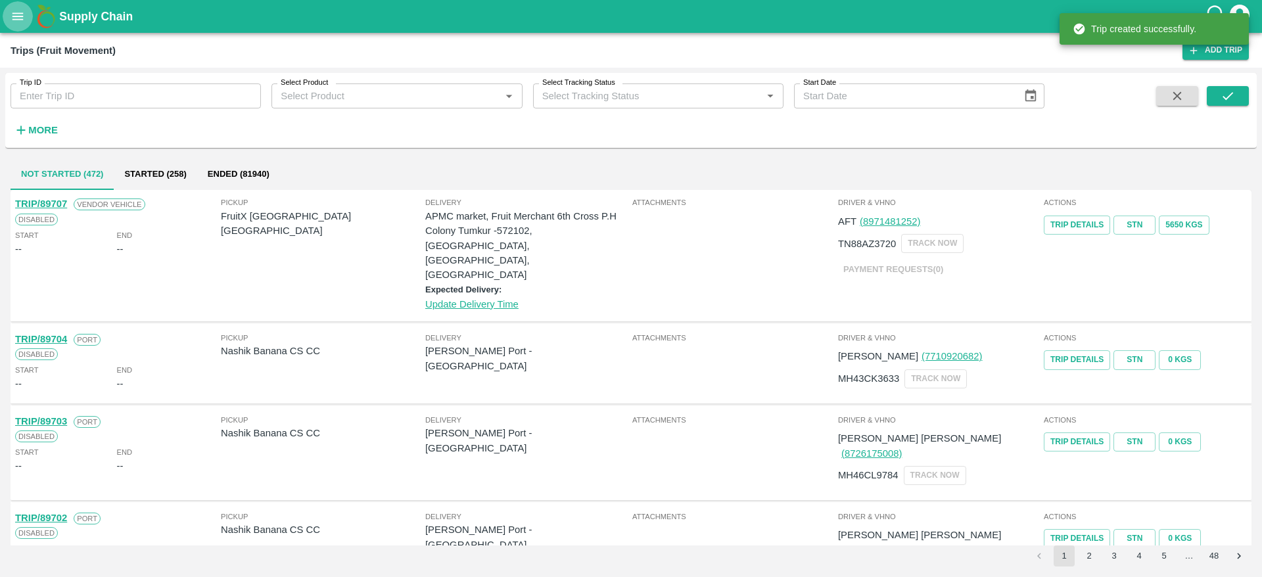
click at [9, 5] on button "open drawer" at bounding box center [18, 16] width 30 height 30
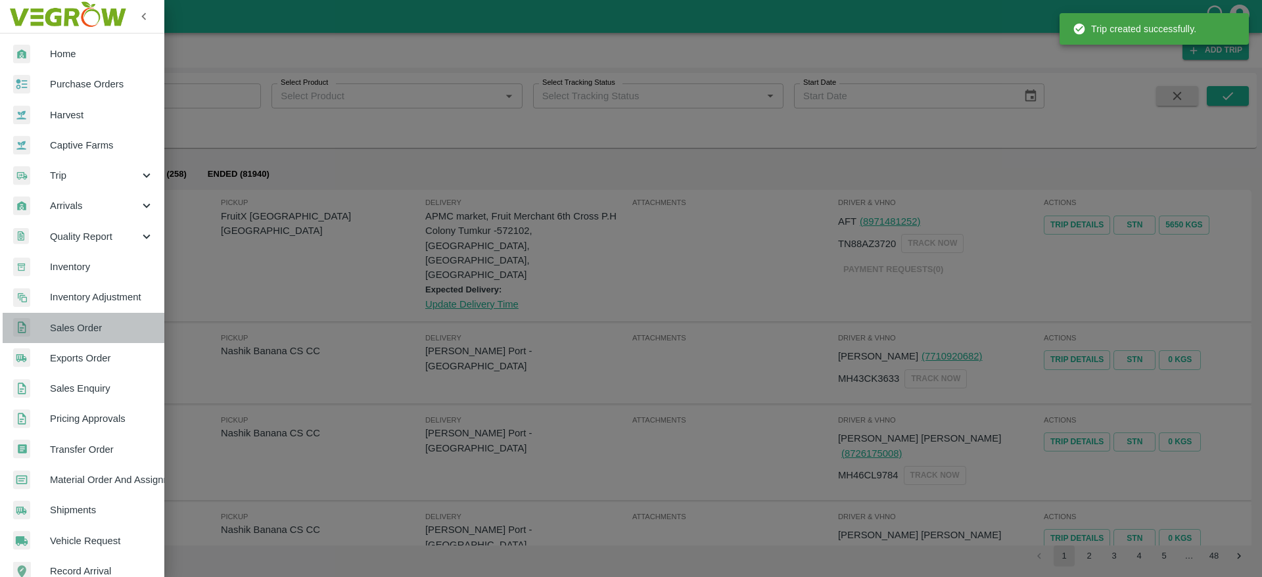
click at [88, 336] on link "Sales Order" at bounding box center [82, 328] width 164 height 30
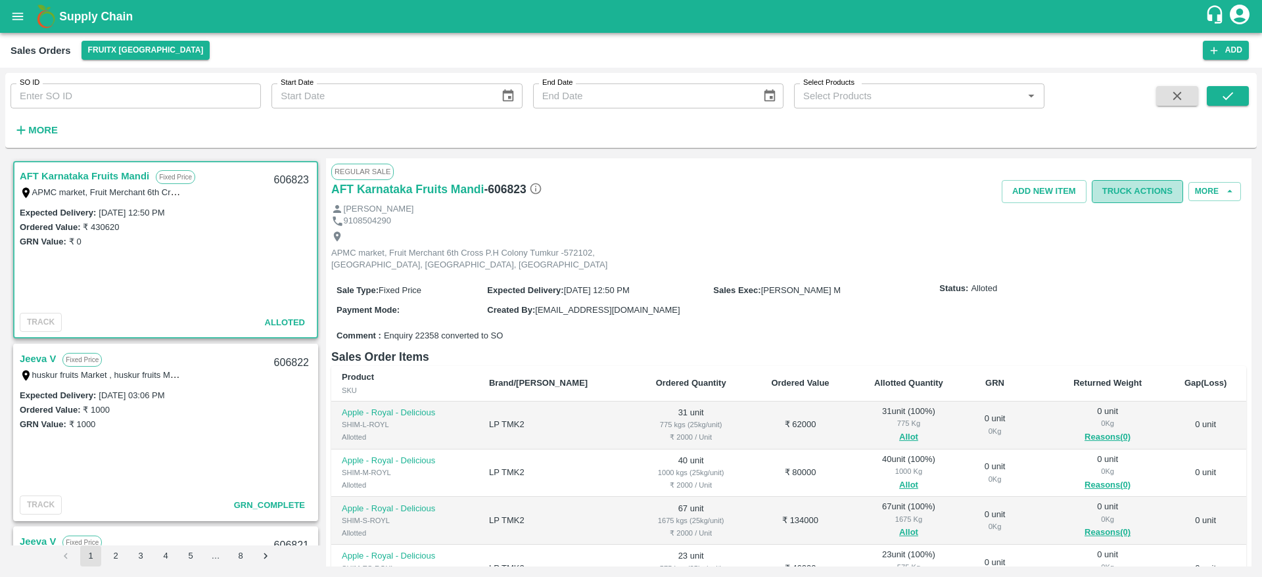
click at [1136, 191] on button "Truck Actions" at bounding box center [1137, 191] width 91 height 23
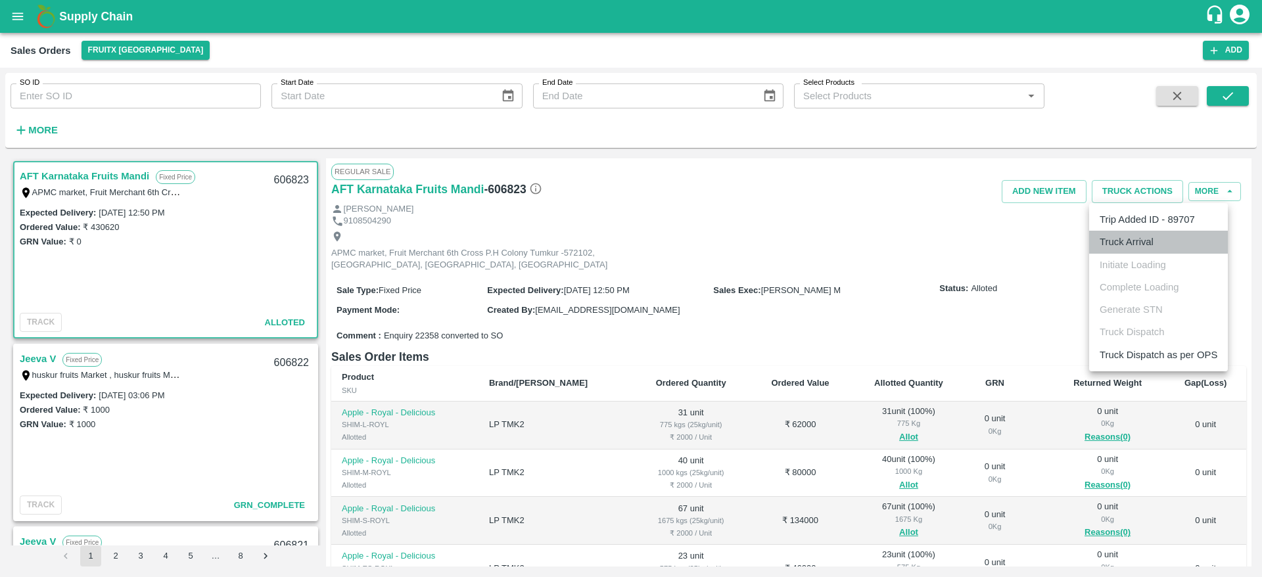
click at [1137, 242] on li "Truck Arrival" at bounding box center [1158, 242] width 139 height 22
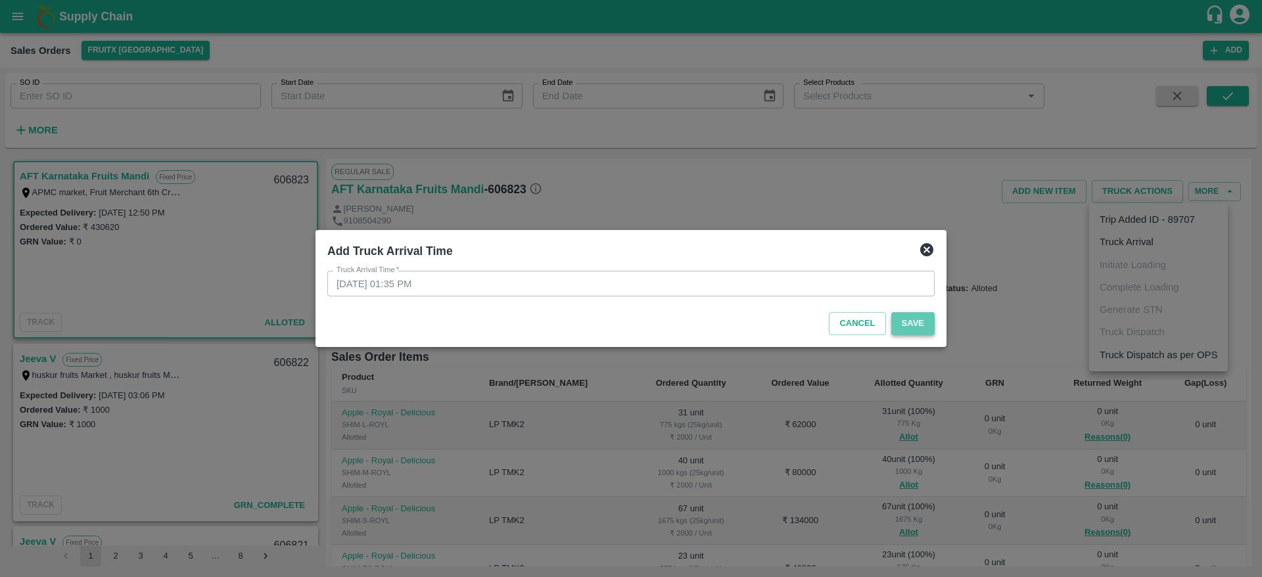
click at [902, 329] on button "Save" at bounding box center [912, 323] width 43 height 23
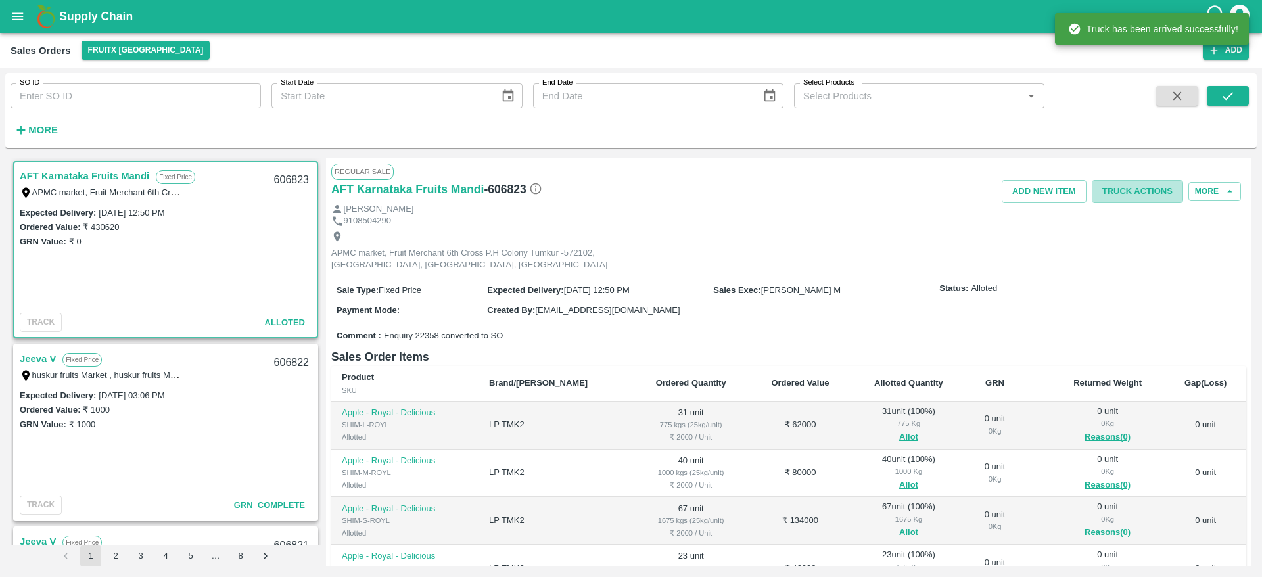
click at [1128, 187] on button "Truck Actions" at bounding box center [1137, 191] width 91 height 23
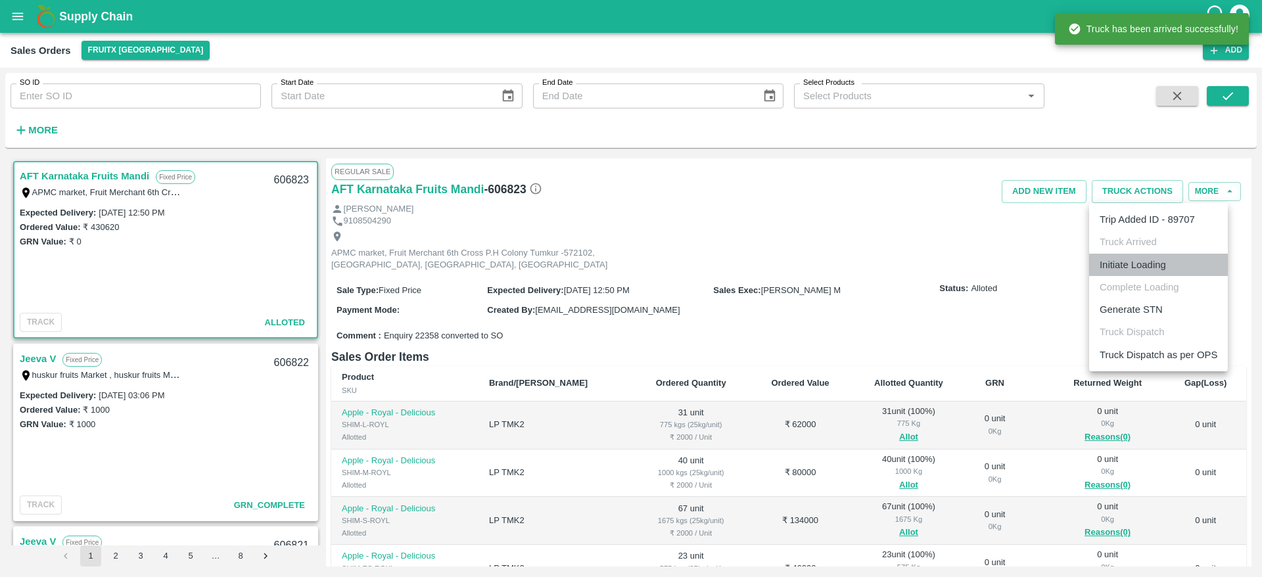
click at [1123, 257] on li "Initiate Loading" at bounding box center [1158, 265] width 139 height 22
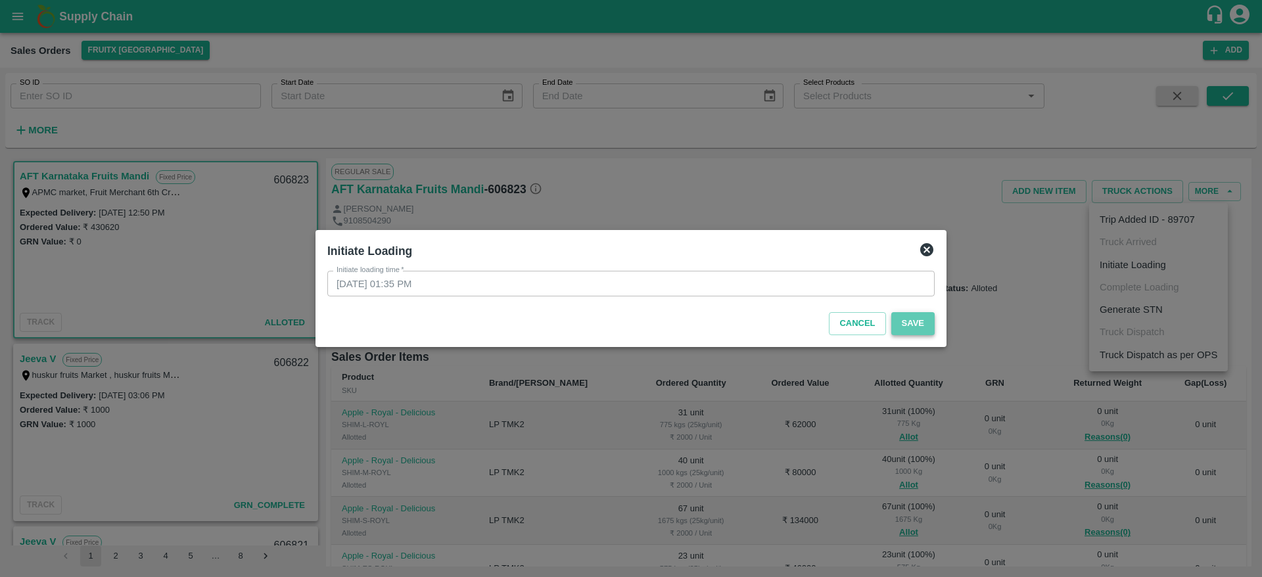
click at [899, 323] on button "Save" at bounding box center [912, 323] width 43 height 23
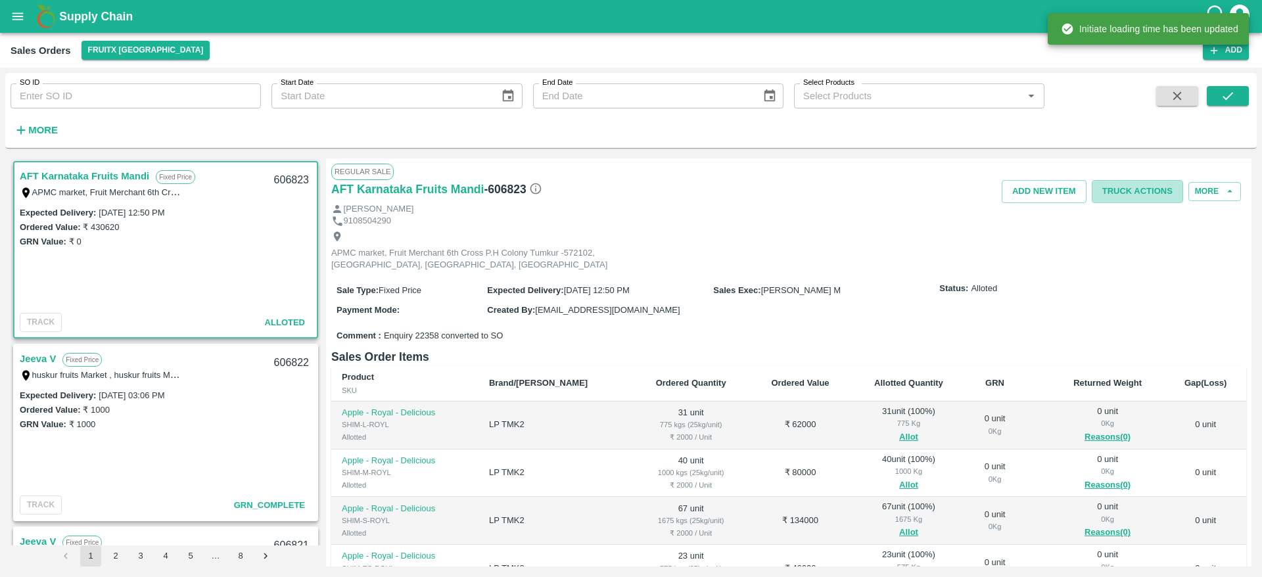
click at [1136, 186] on button "Truck Actions" at bounding box center [1137, 191] width 91 height 23
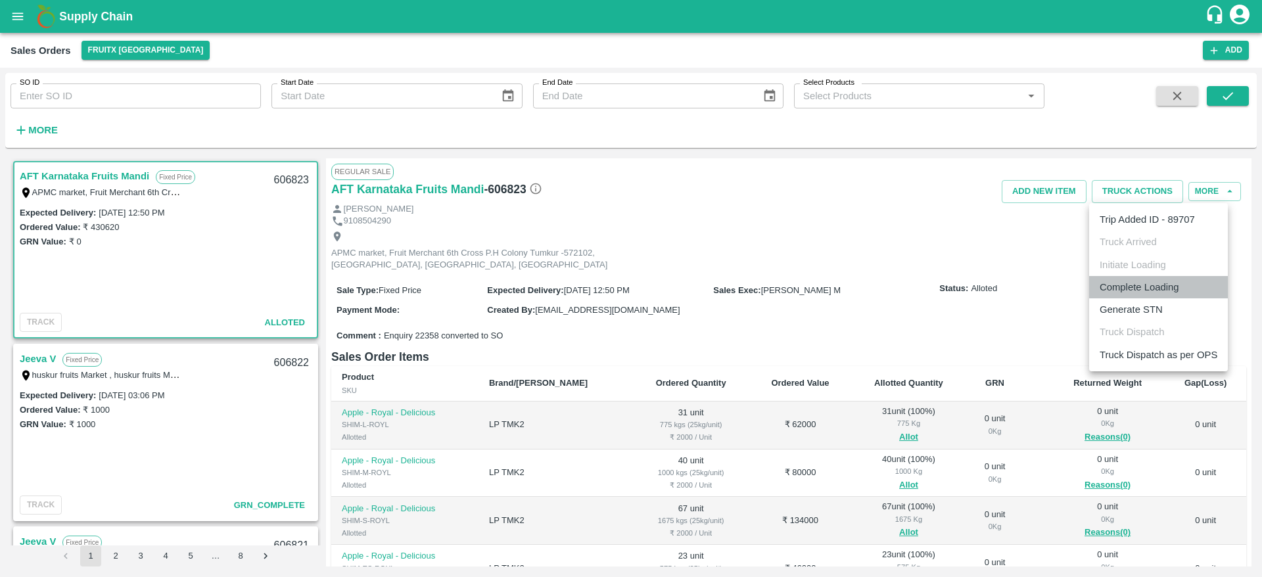
click at [1164, 295] on li "Complete Loading" at bounding box center [1158, 287] width 139 height 22
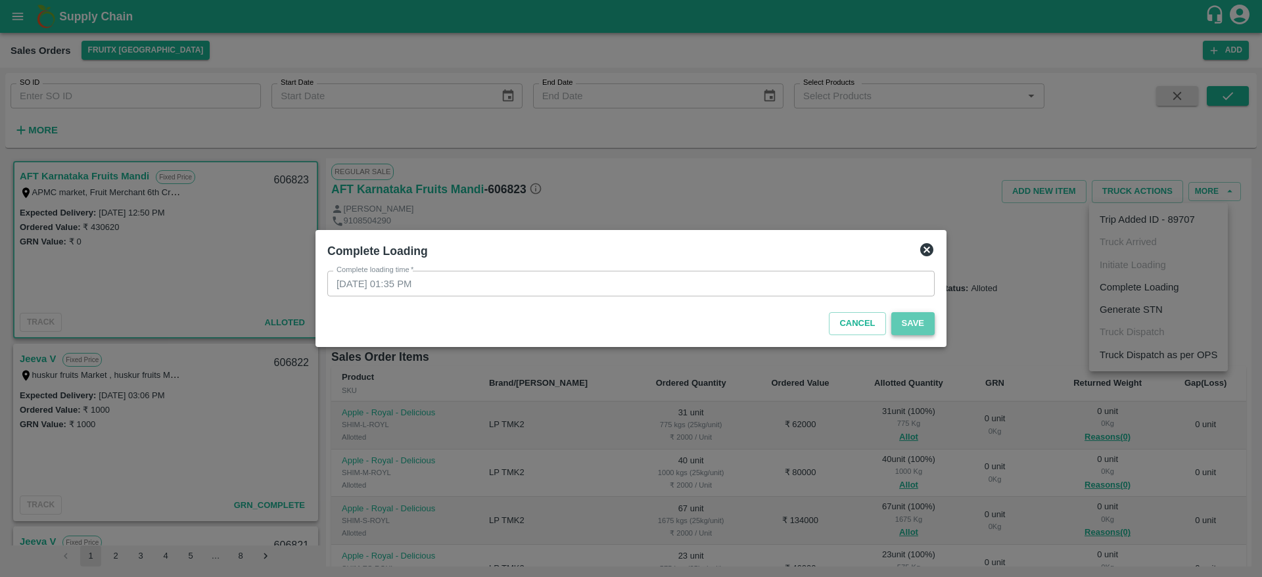
click at [921, 319] on button "Save" at bounding box center [912, 323] width 43 height 23
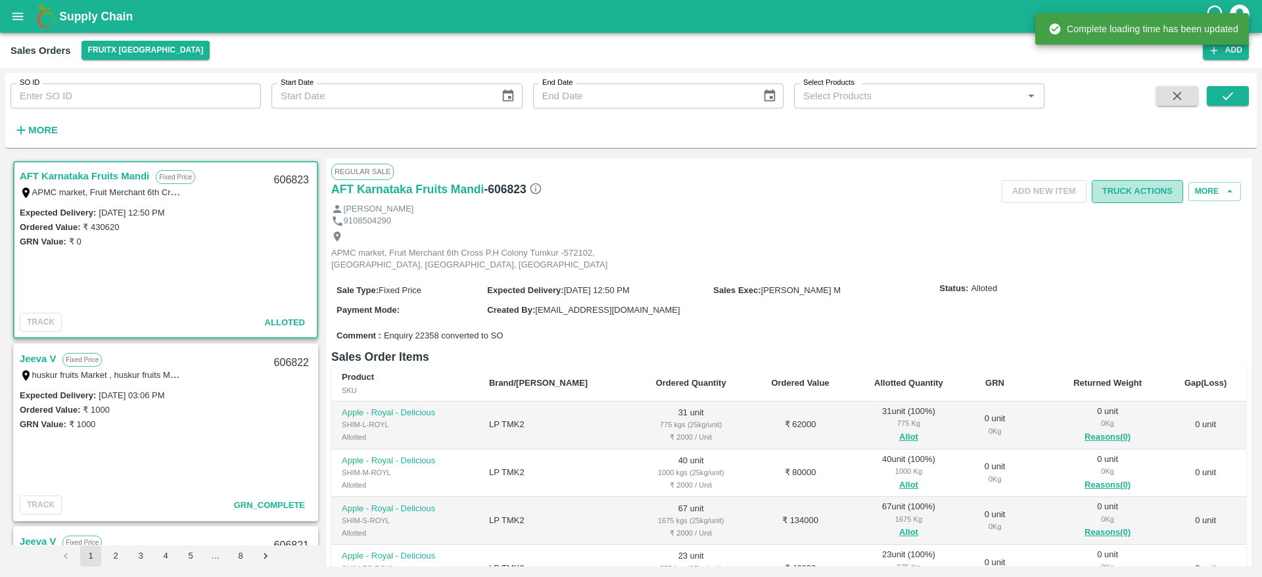
click at [1140, 189] on button "Truck Actions" at bounding box center [1137, 191] width 91 height 23
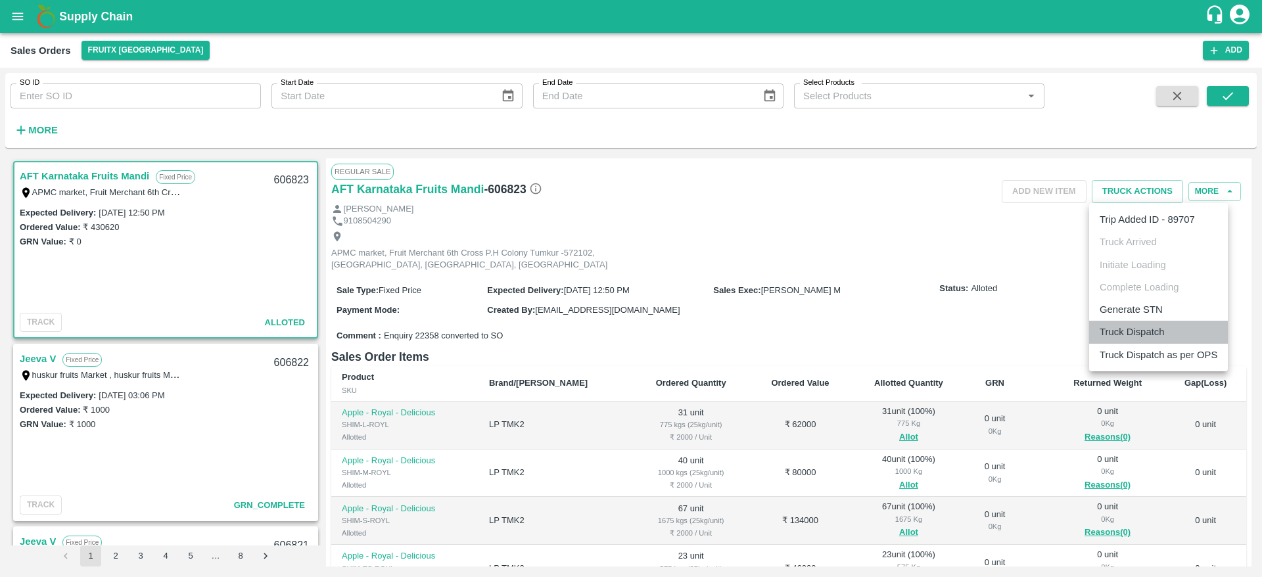
click at [1143, 327] on li "Truck Dispatch" at bounding box center [1158, 332] width 139 height 22
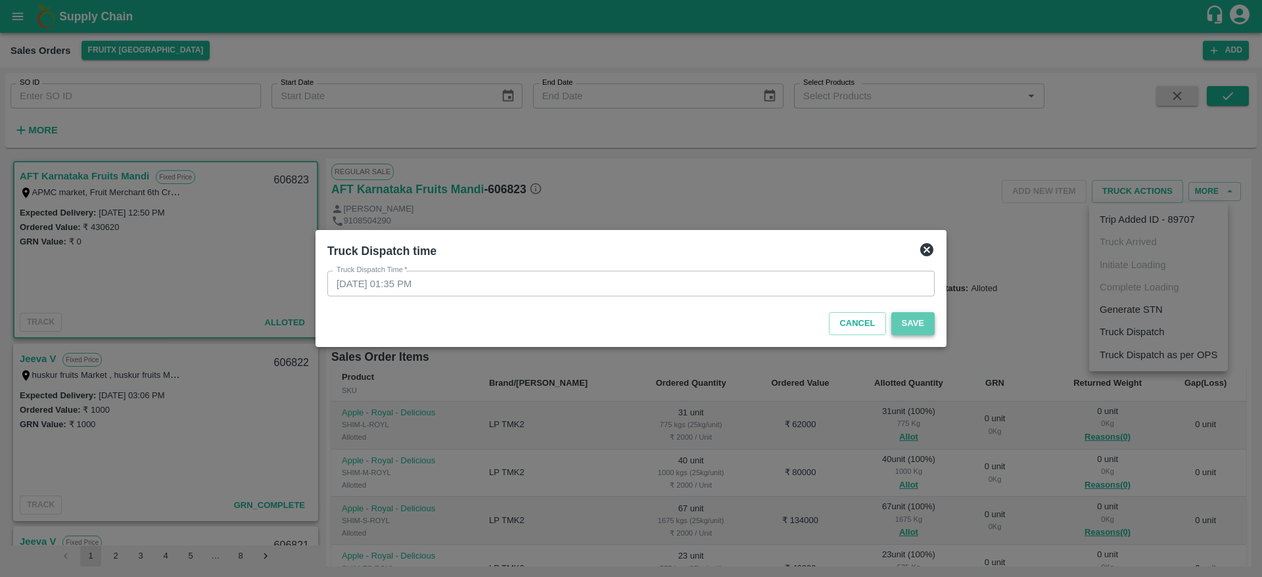
click at [911, 319] on button "Save" at bounding box center [912, 323] width 43 height 23
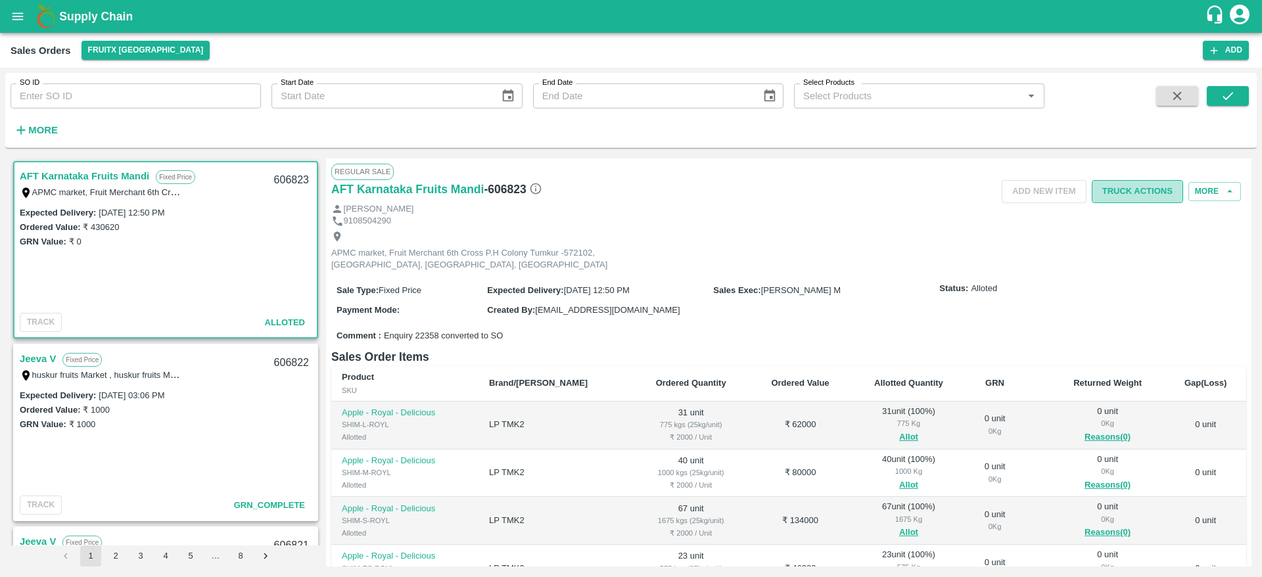
click at [1128, 196] on button "Truck Actions" at bounding box center [1137, 191] width 91 height 23
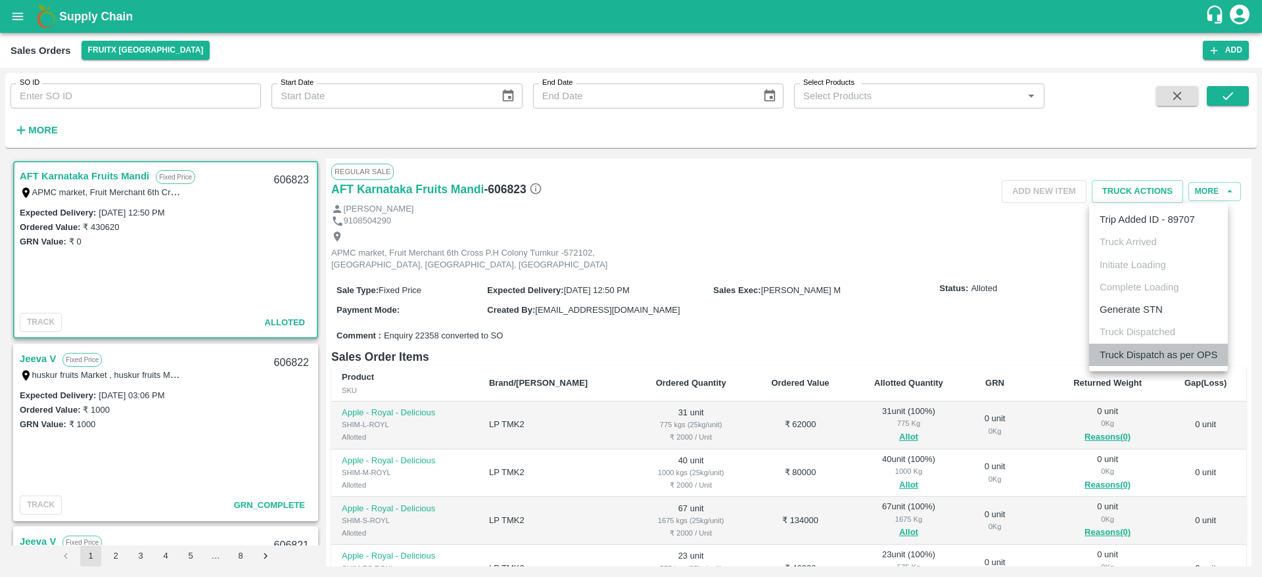
click at [1115, 363] on li "Truck Dispatch as per OPS" at bounding box center [1158, 355] width 139 height 22
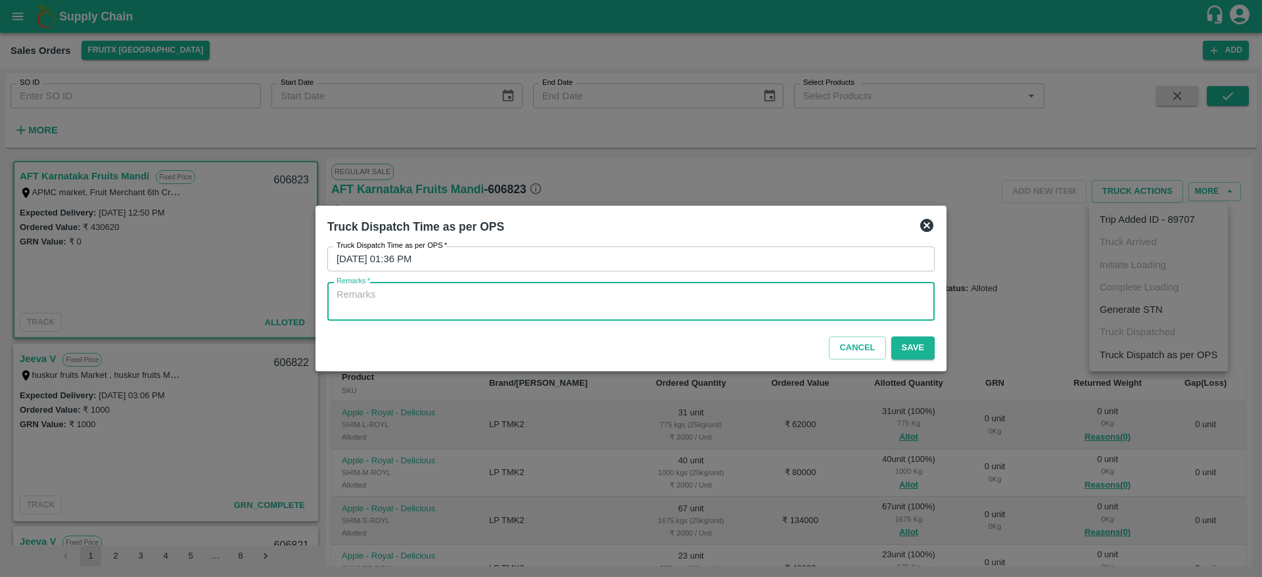
click at [814, 295] on textarea "Remarks   *" at bounding box center [630, 302] width 589 height 28
type textarea "OTD"
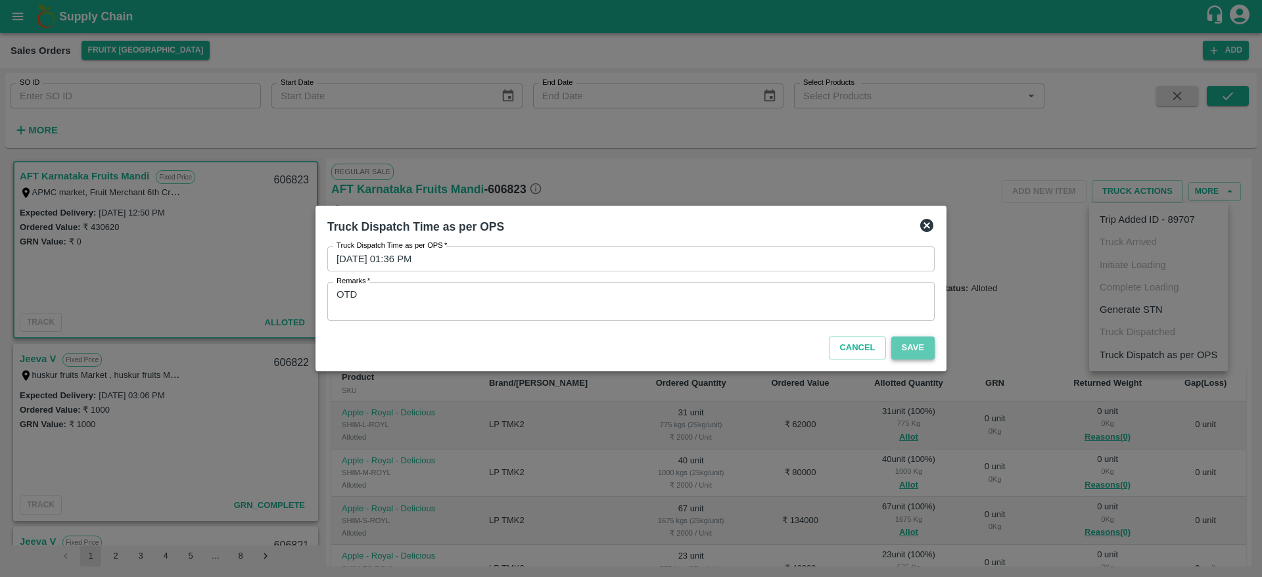
click at [910, 345] on button "Save" at bounding box center [912, 347] width 43 height 23
